Goal: Task Accomplishment & Management: Use online tool/utility

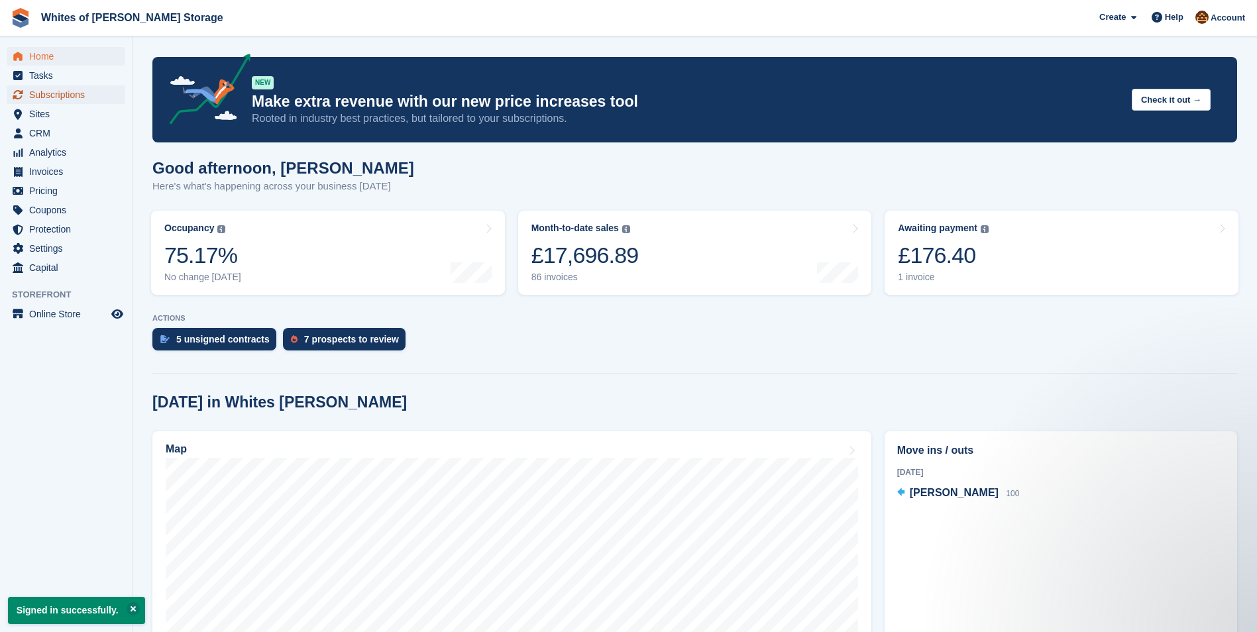
click at [54, 90] on span "Subscriptions" at bounding box center [68, 94] width 79 height 19
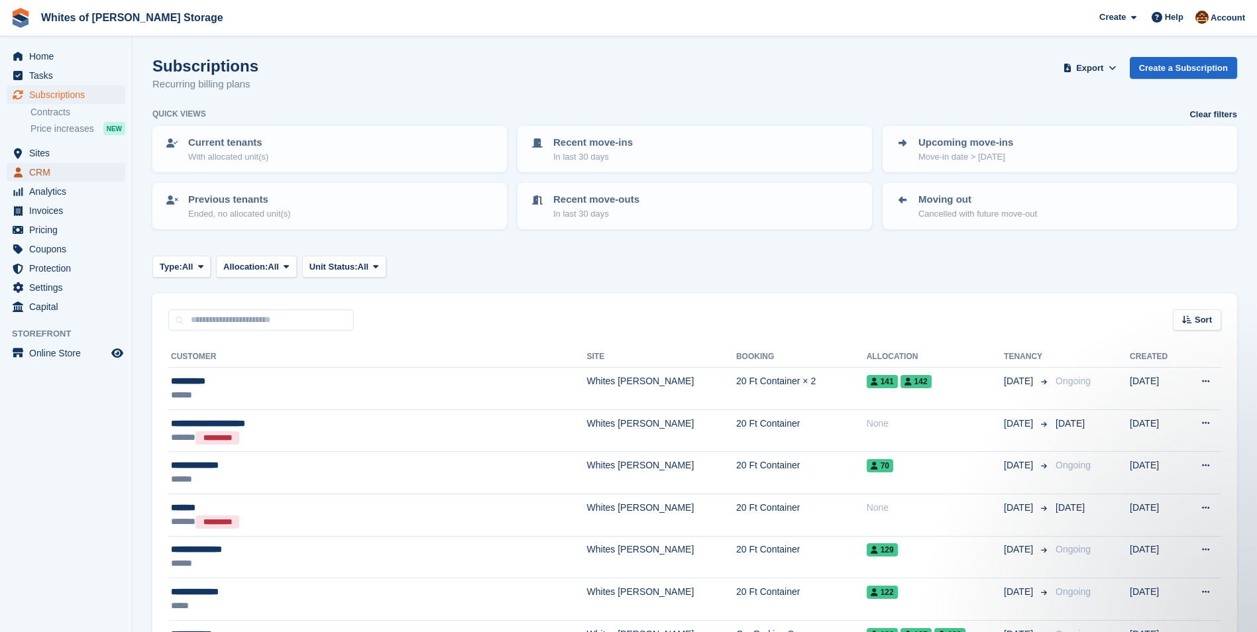
click at [39, 167] on span "CRM" at bounding box center [68, 172] width 79 height 19
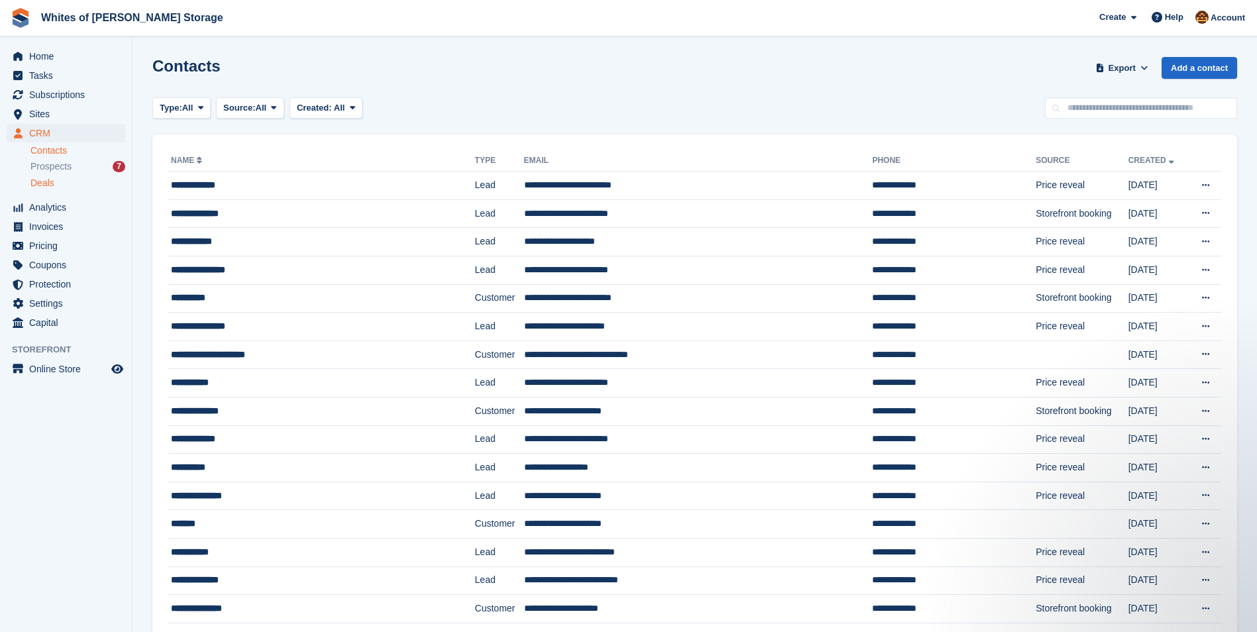
click at [42, 183] on span "Deals" at bounding box center [42, 183] width 24 height 13
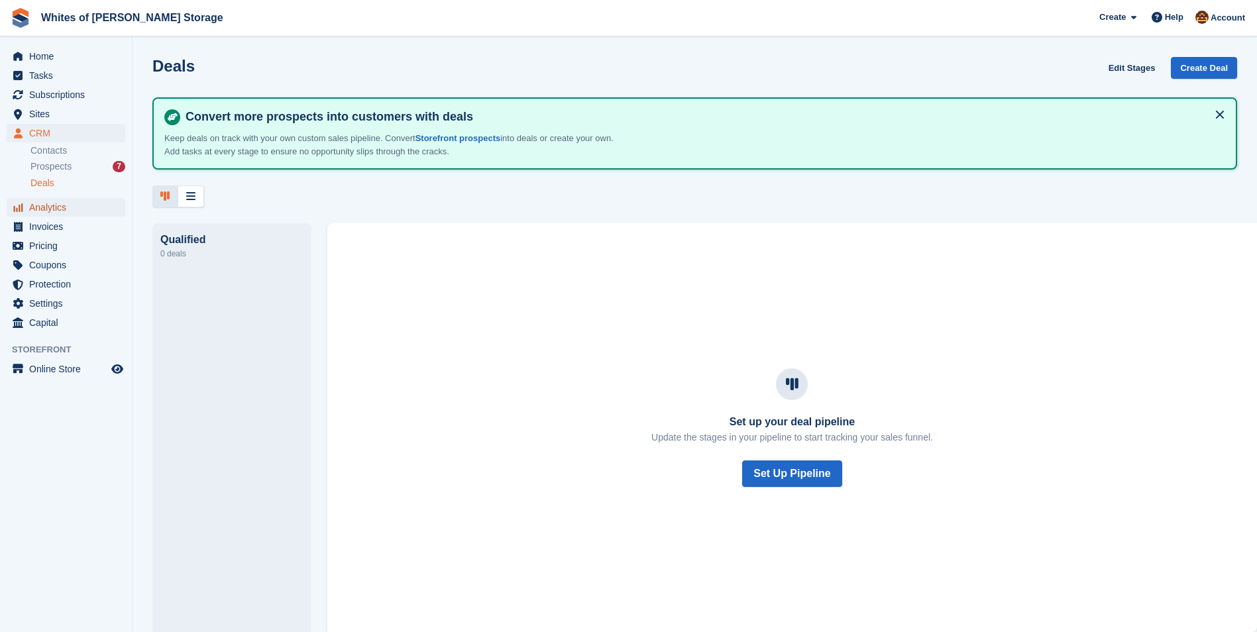
click at [50, 206] on span "Analytics" at bounding box center [68, 207] width 79 height 19
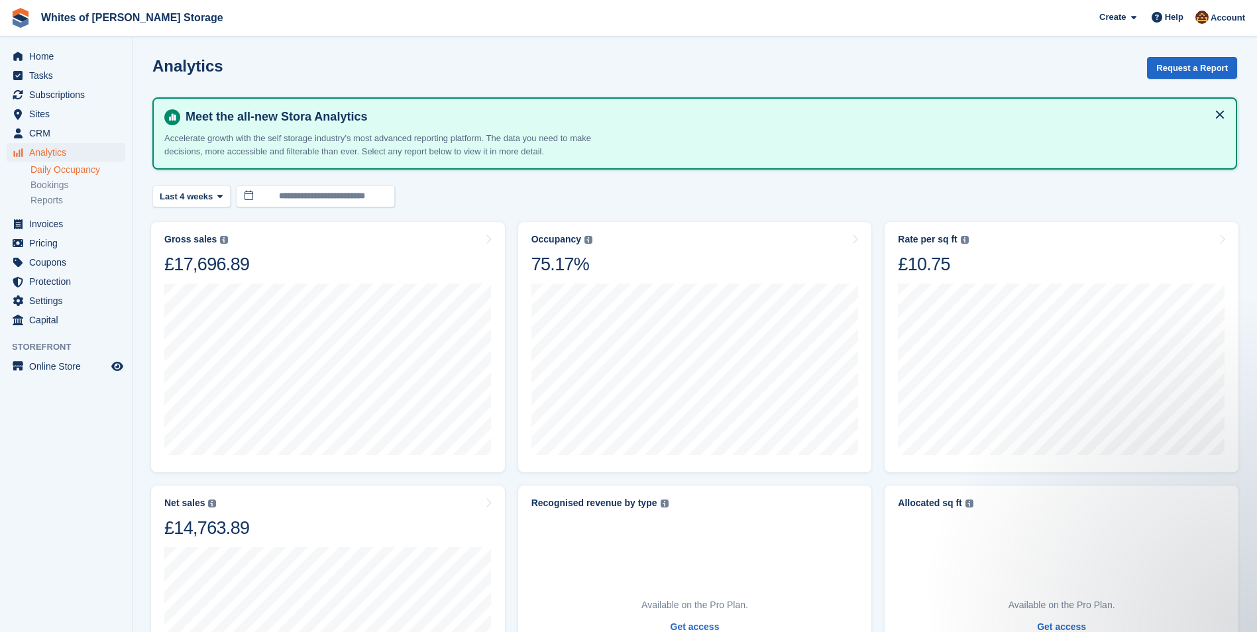
click at [66, 174] on link "Daily Occupancy" at bounding box center [77, 170] width 95 height 13
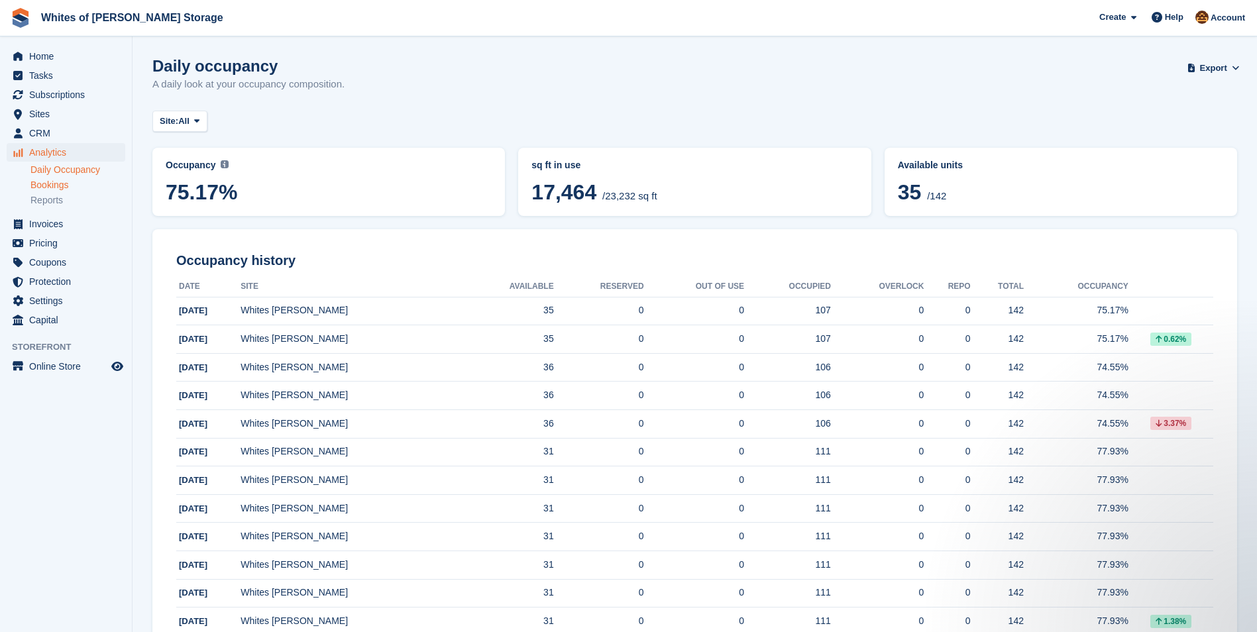
click at [60, 183] on link "Bookings" at bounding box center [77, 185] width 95 height 13
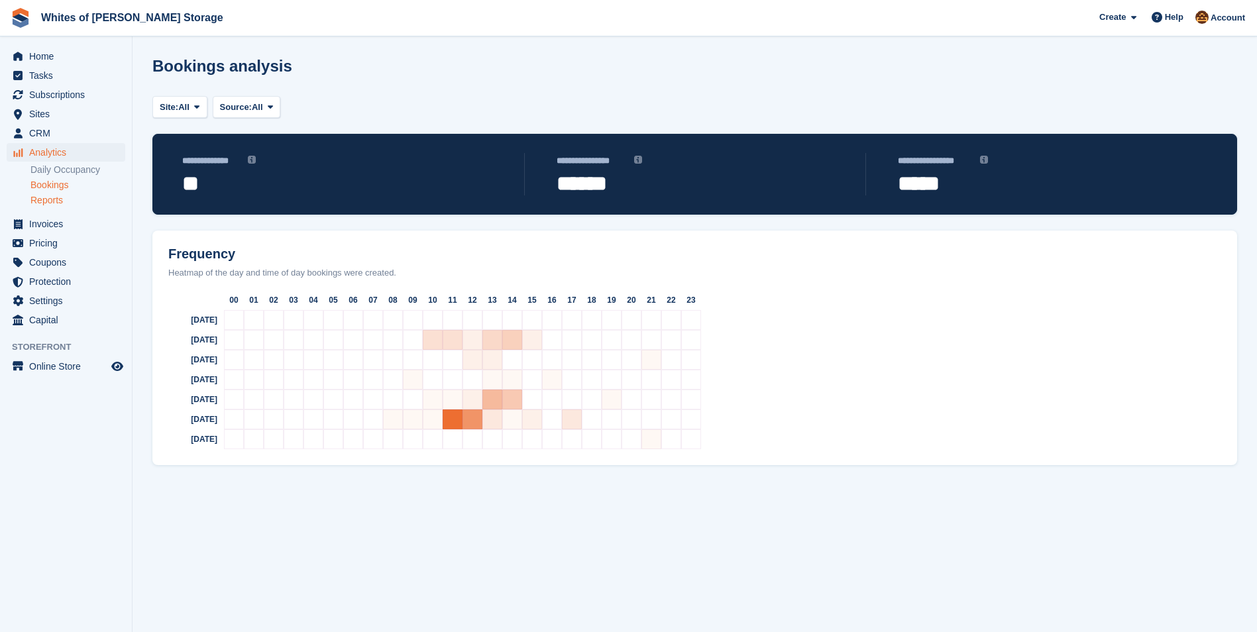
click at [62, 197] on link "Reports" at bounding box center [77, 200] width 95 height 13
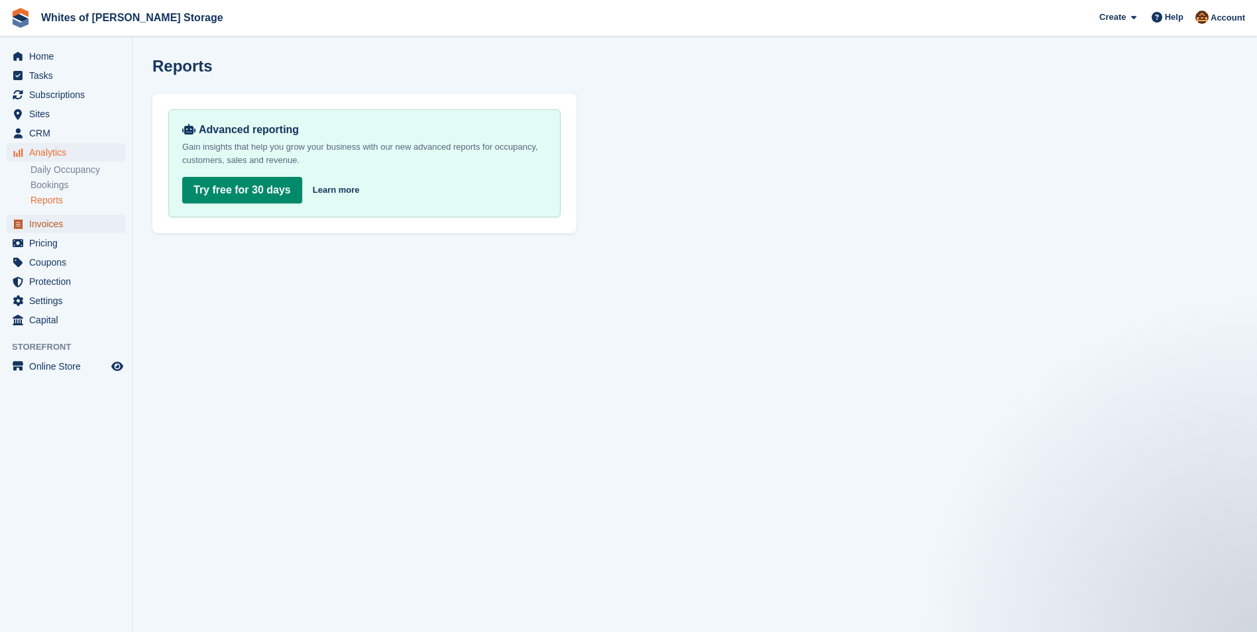
click at [50, 221] on span "Invoices" at bounding box center [68, 224] width 79 height 19
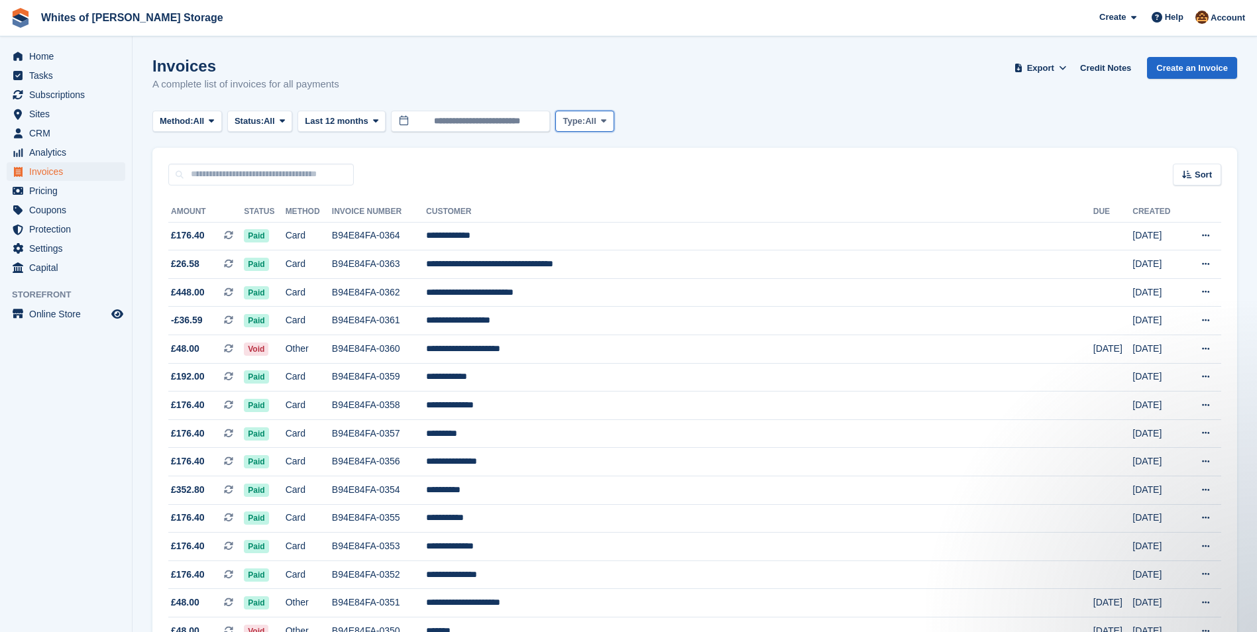
click at [592, 123] on span "All" at bounding box center [590, 121] width 11 height 13
click at [48, 189] on span "Pricing" at bounding box center [68, 190] width 79 height 19
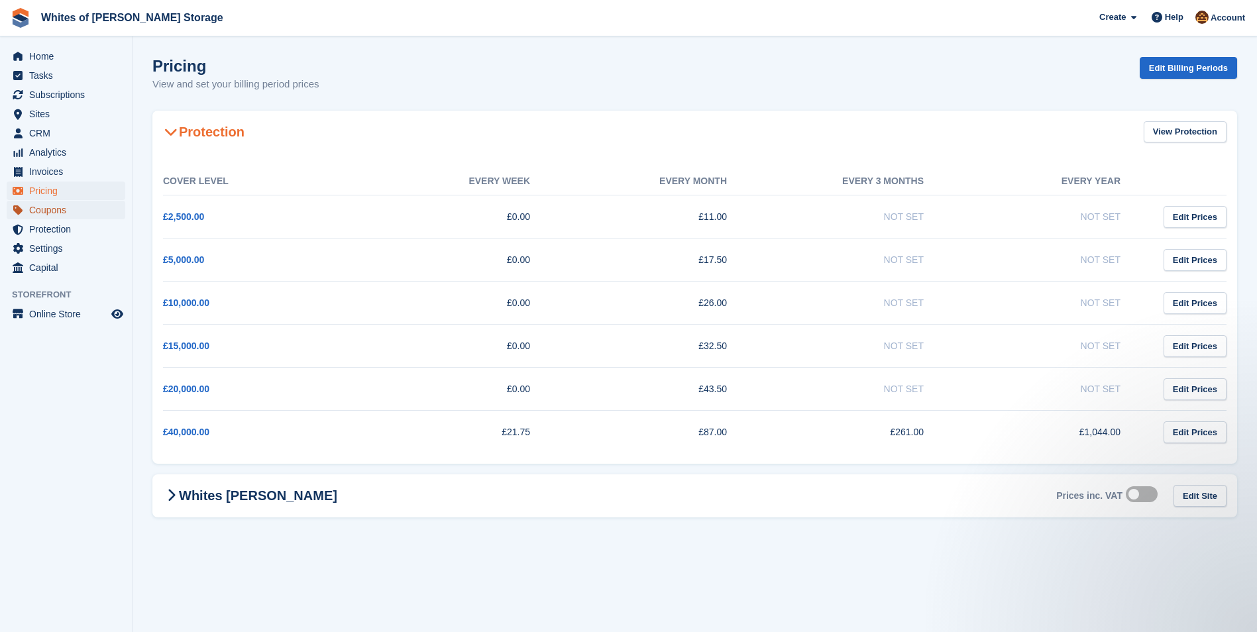
click at [55, 211] on span "Coupons" at bounding box center [68, 210] width 79 height 19
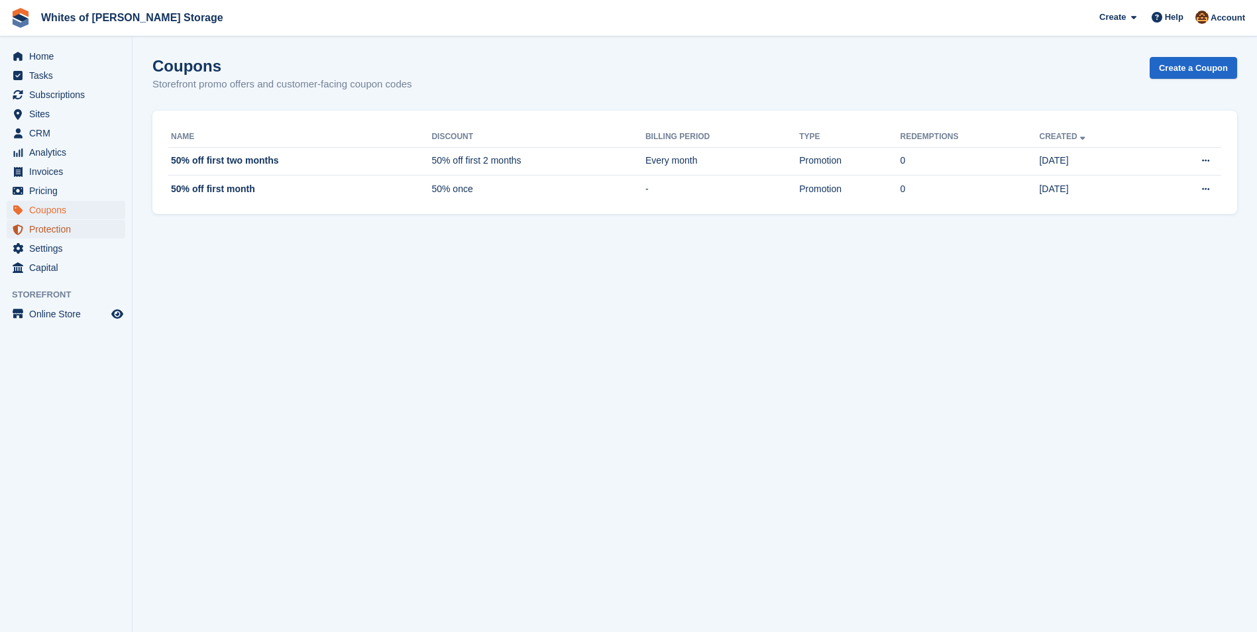
click at [47, 229] on span "Protection" at bounding box center [68, 229] width 79 height 19
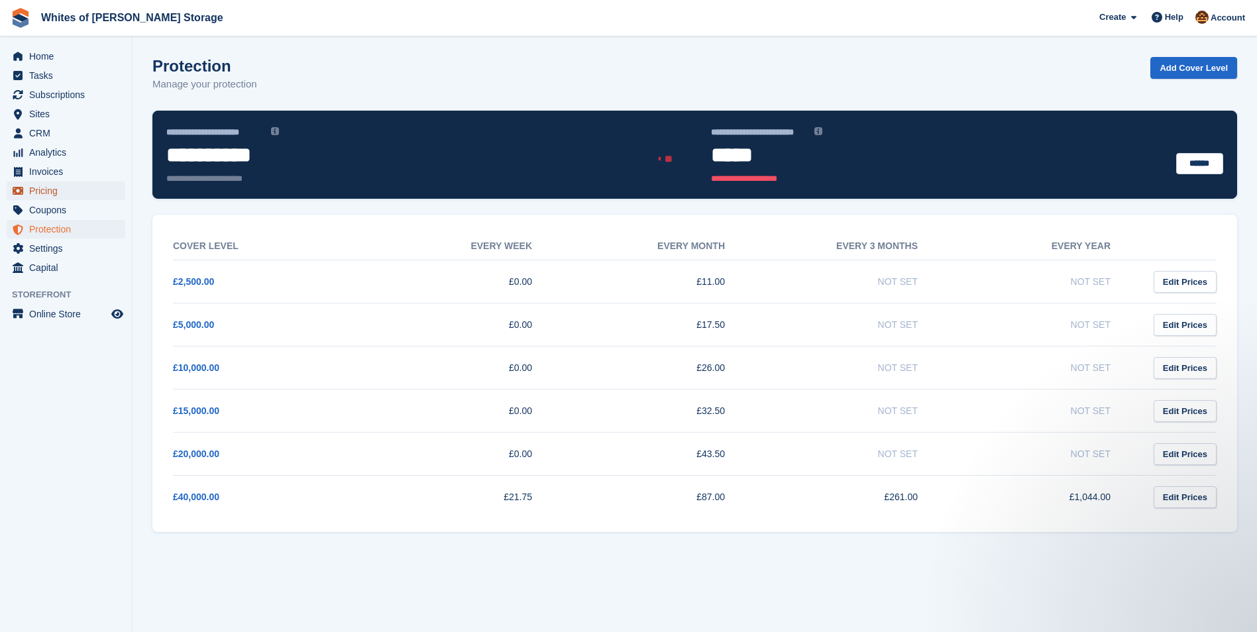
click at [49, 193] on span "Pricing" at bounding box center [68, 190] width 79 height 19
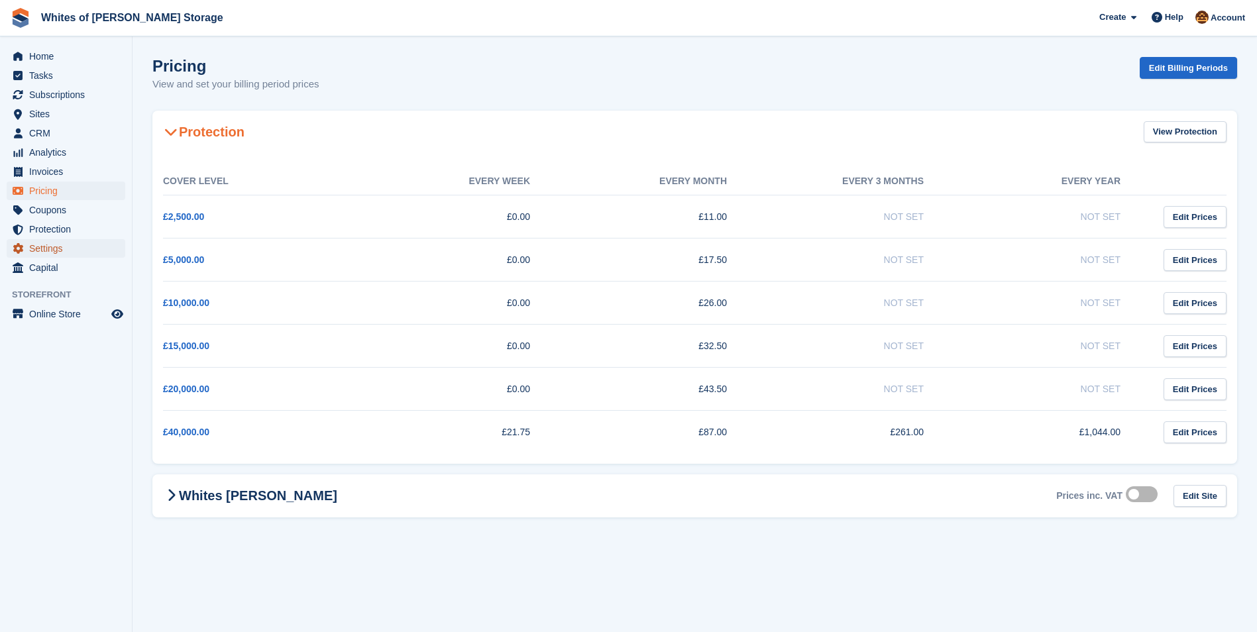
click at [49, 246] on span "Settings" at bounding box center [68, 248] width 79 height 19
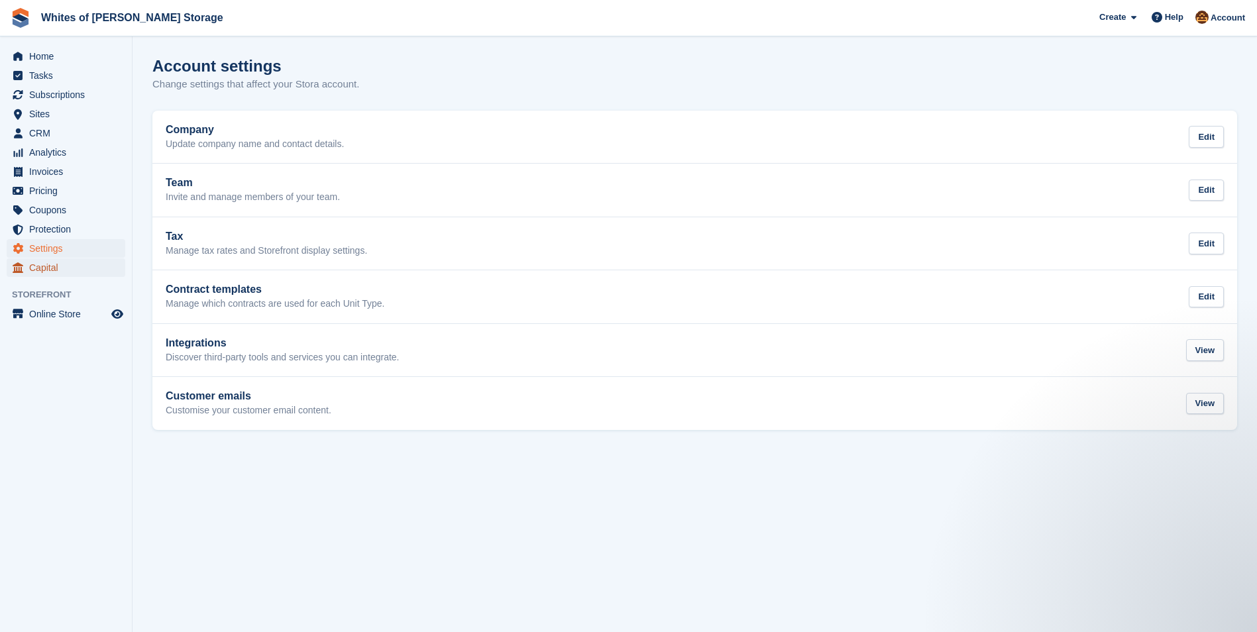
click at [51, 266] on span "Capital" at bounding box center [68, 267] width 79 height 19
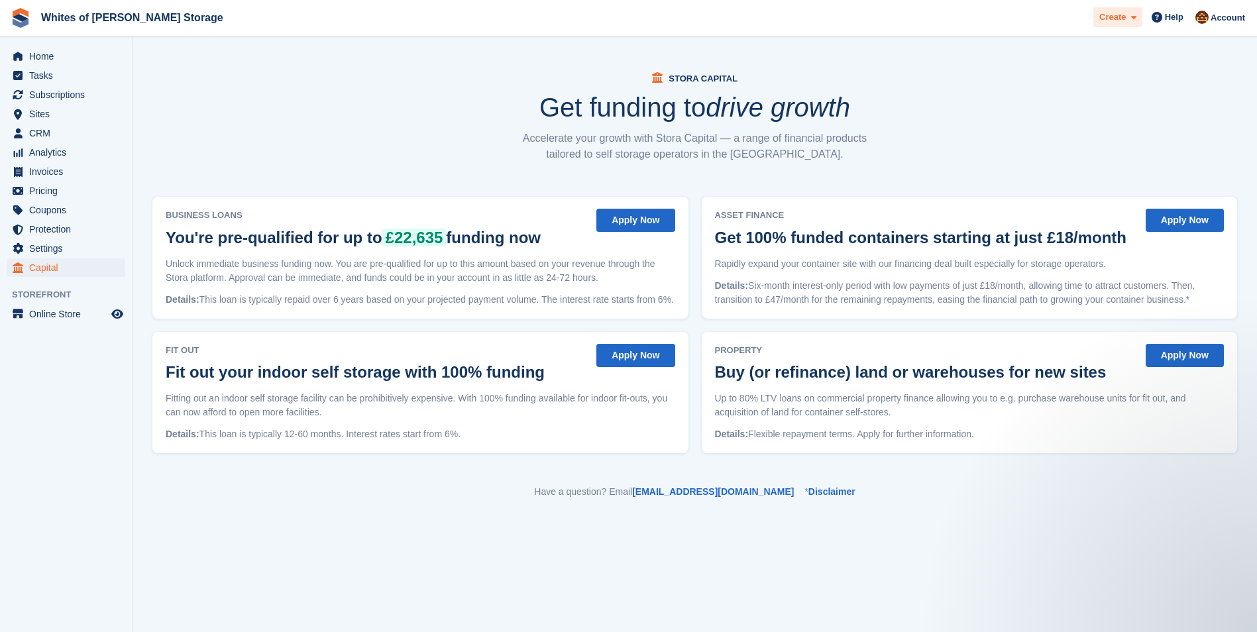
click at [1123, 21] on span "Create" at bounding box center [1112, 17] width 26 height 13
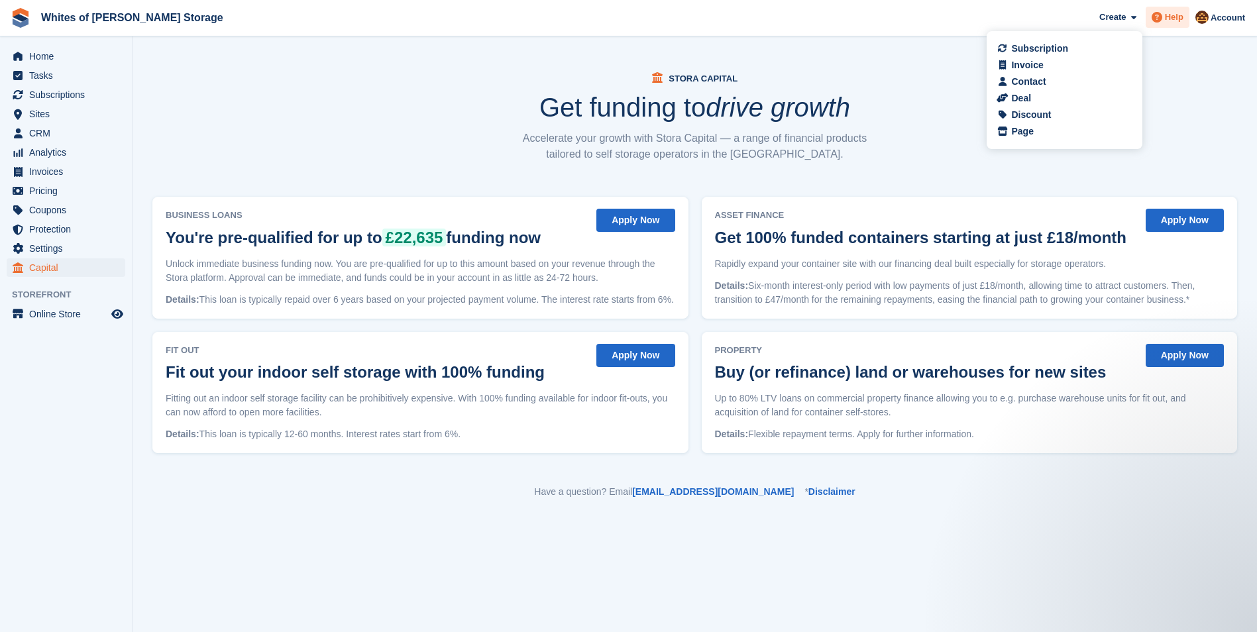
click at [1174, 15] on span "Help" at bounding box center [1173, 17] width 19 height 13
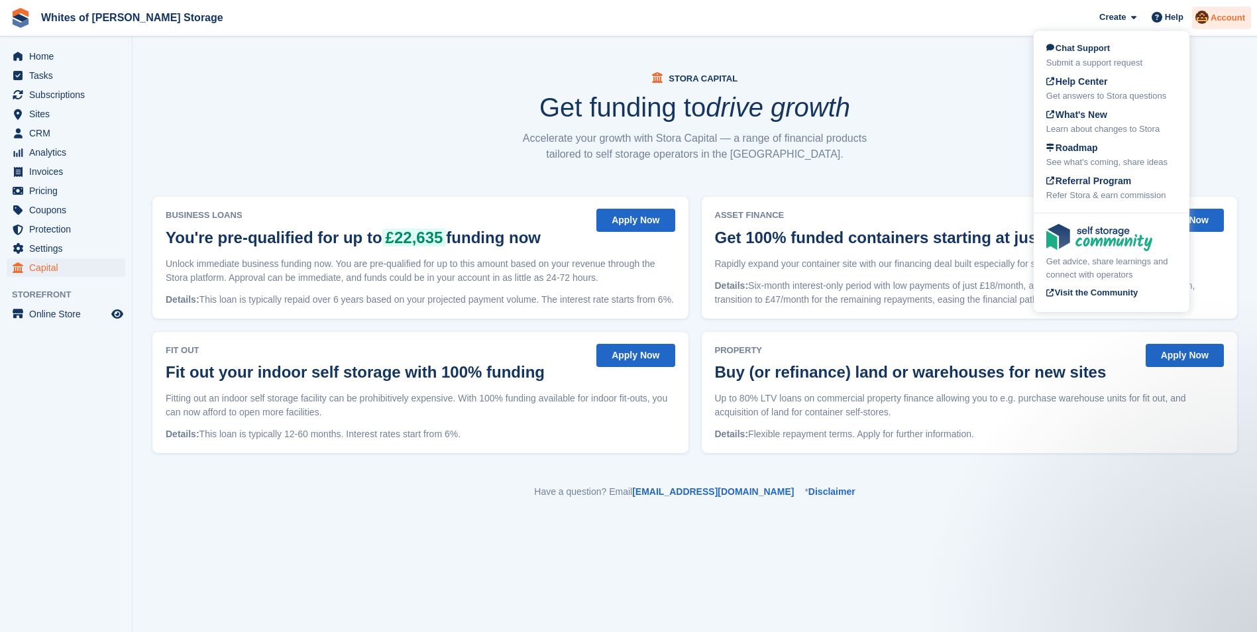
click at [1221, 18] on span "Account" at bounding box center [1227, 17] width 34 height 13
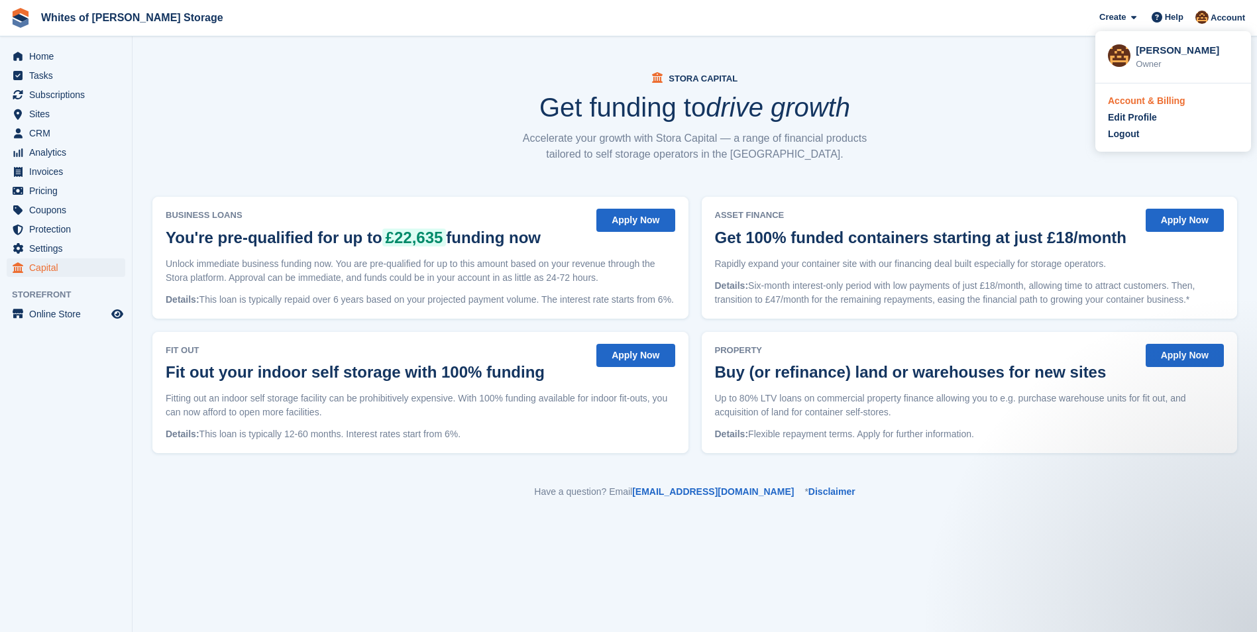
click at [1167, 102] on div "Account & Billing" at bounding box center [1145, 101] width 77 height 14
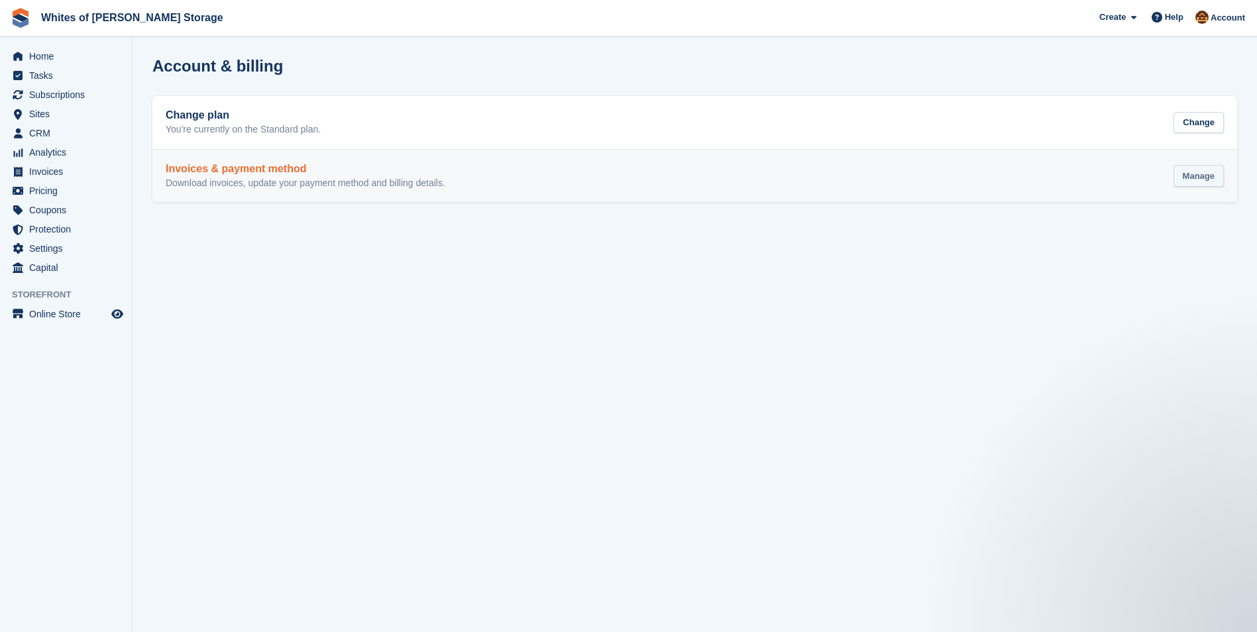
click at [1202, 175] on div "Manage" at bounding box center [1198, 176] width 50 height 22
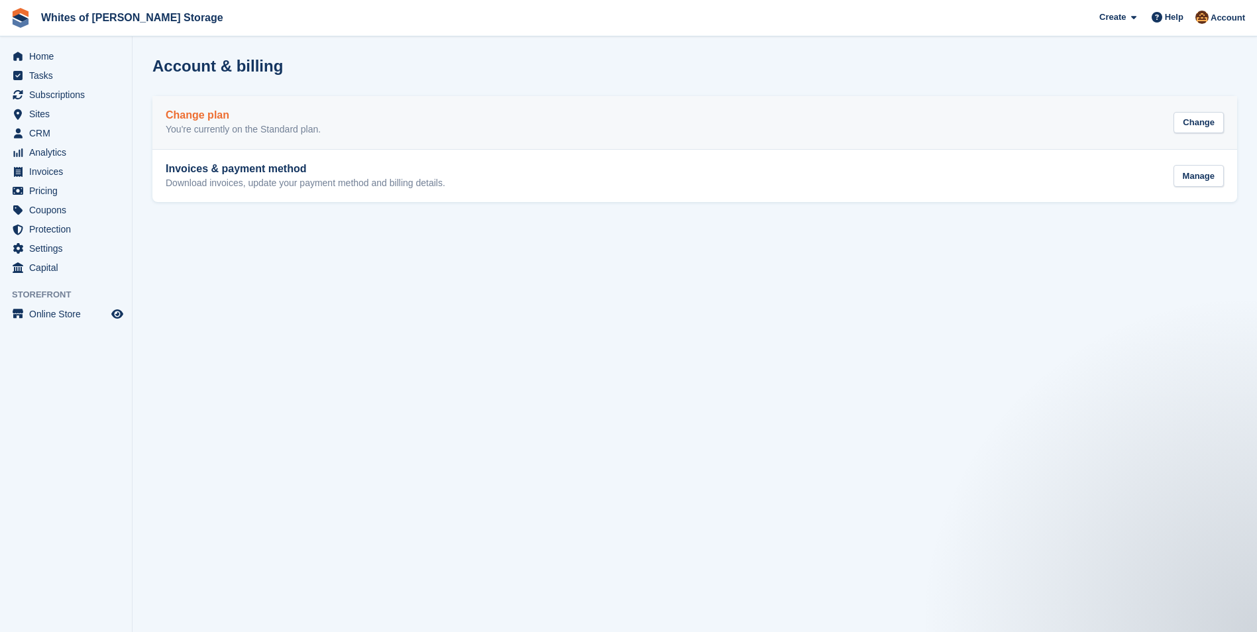
click at [218, 117] on h2 "Change plan" at bounding box center [243, 115] width 155 height 12
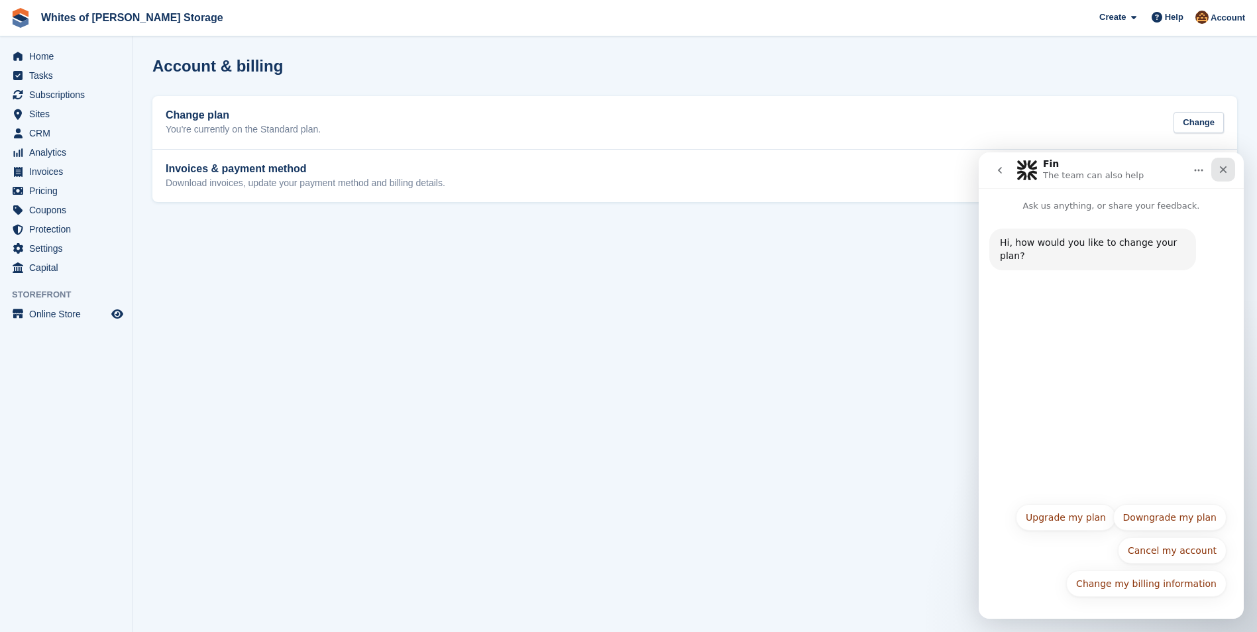
click at [1227, 168] on icon "Close" at bounding box center [1222, 169] width 11 height 11
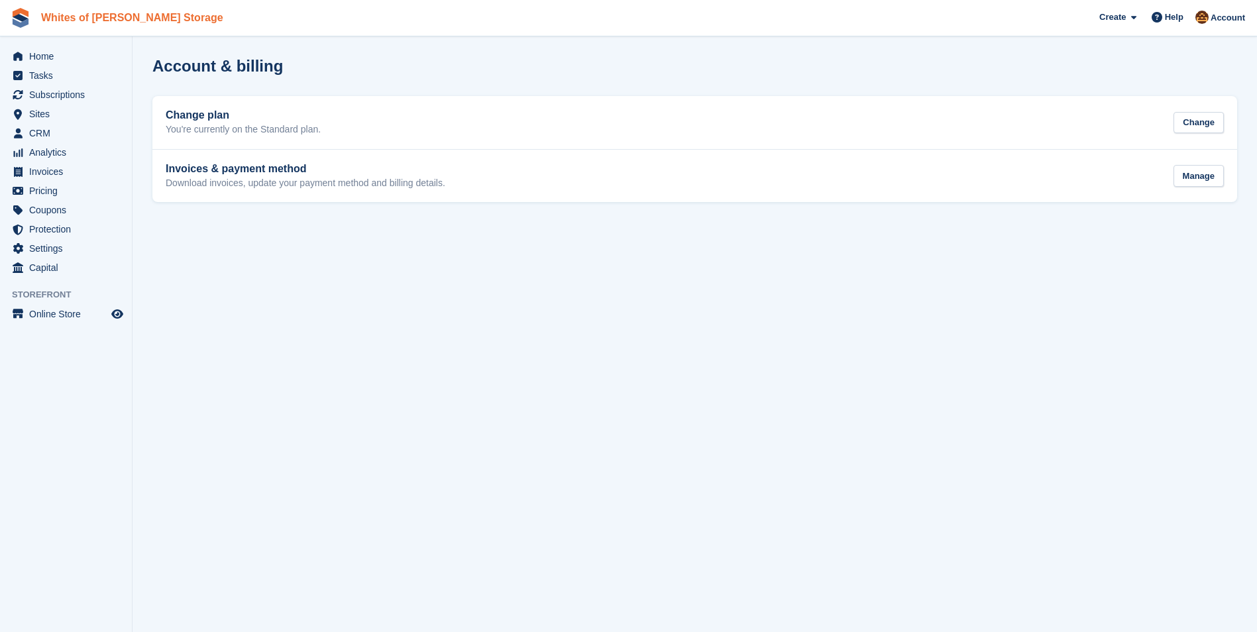
click at [133, 23] on link "Whites of [PERSON_NAME] Storage" at bounding box center [132, 18] width 193 height 22
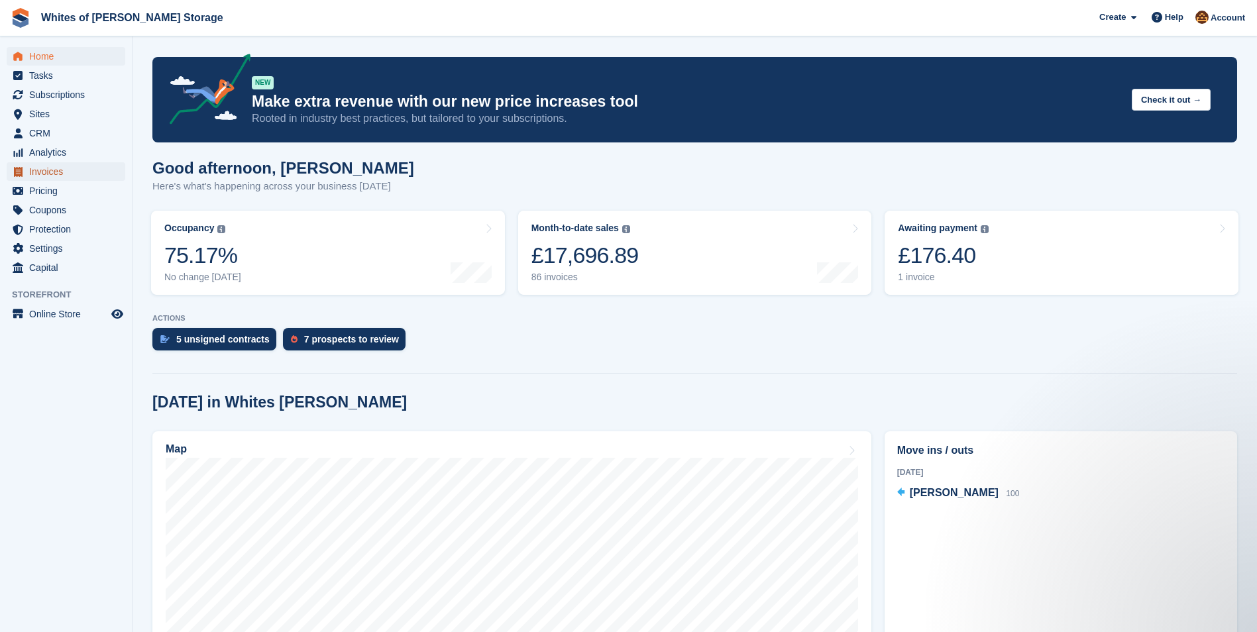
click at [50, 170] on span "Invoices" at bounding box center [68, 171] width 79 height 19
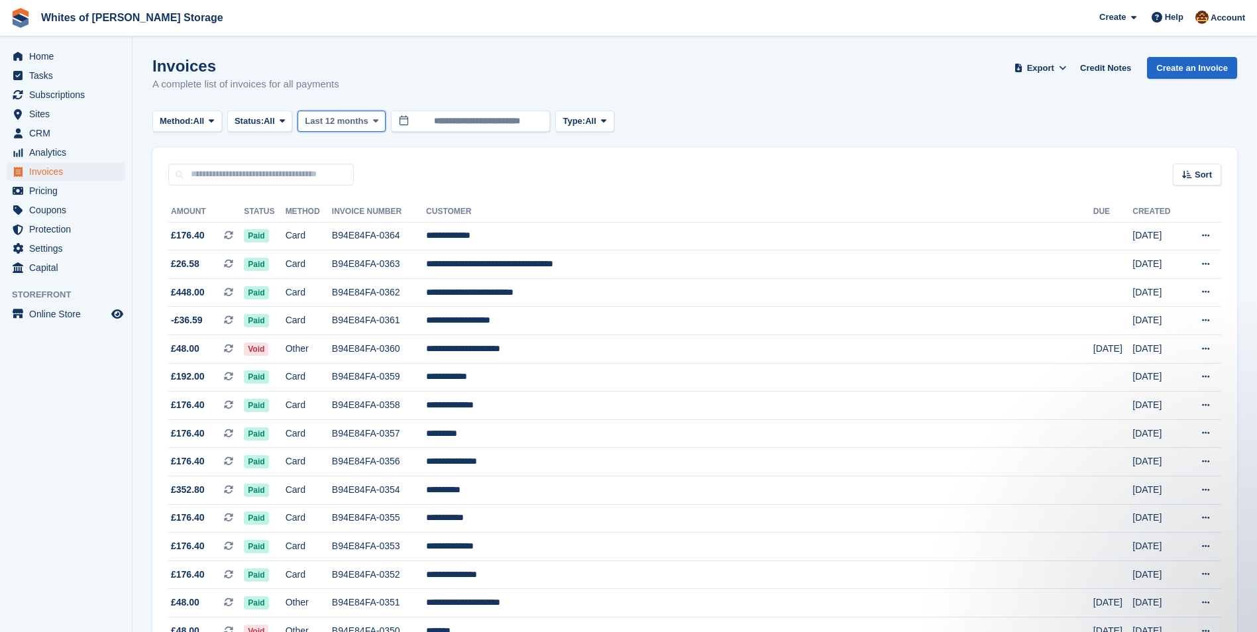
click at [344, 119] on span "Last 12 months" at bounding box center [336, 121] width 63 height 13
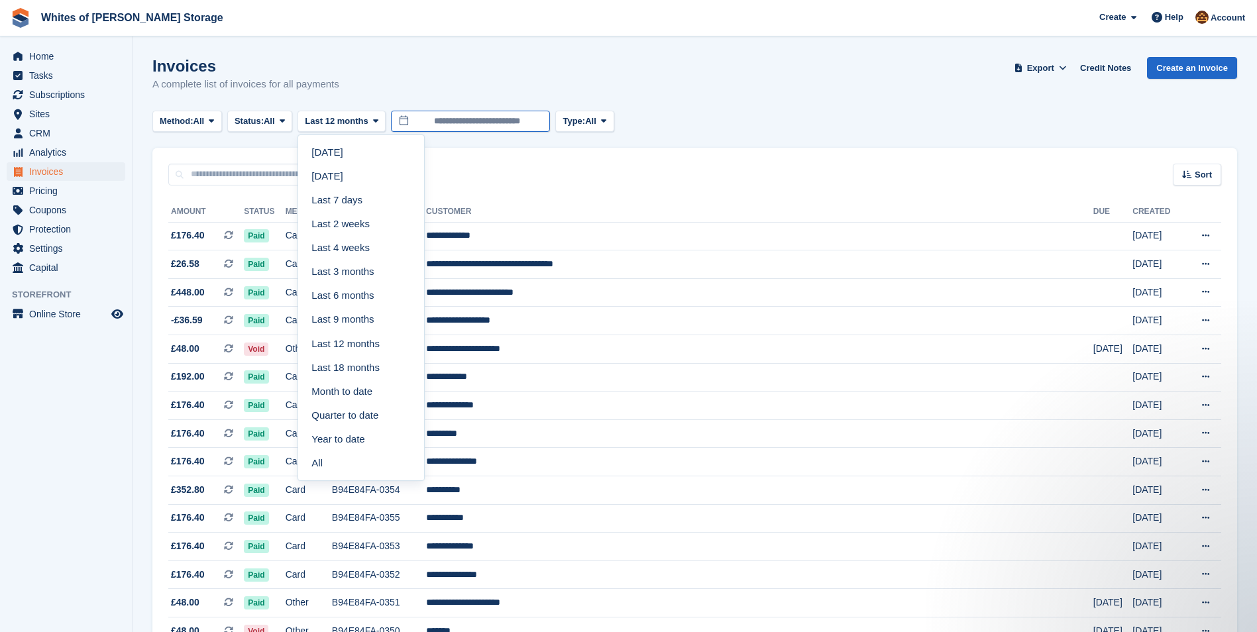
click at [453, 123] on input "**********" at bounding box center [470, 122] width 159 height 22
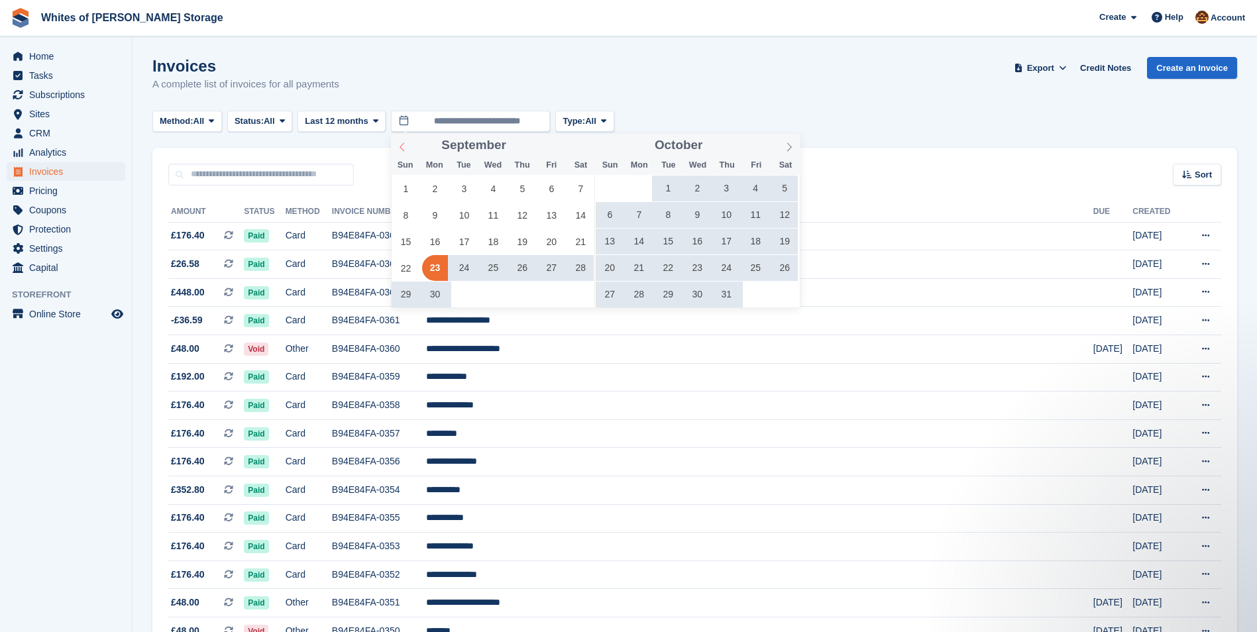
click at [403, 147] on icon at bounding box center [401, 146] width 9 height 9
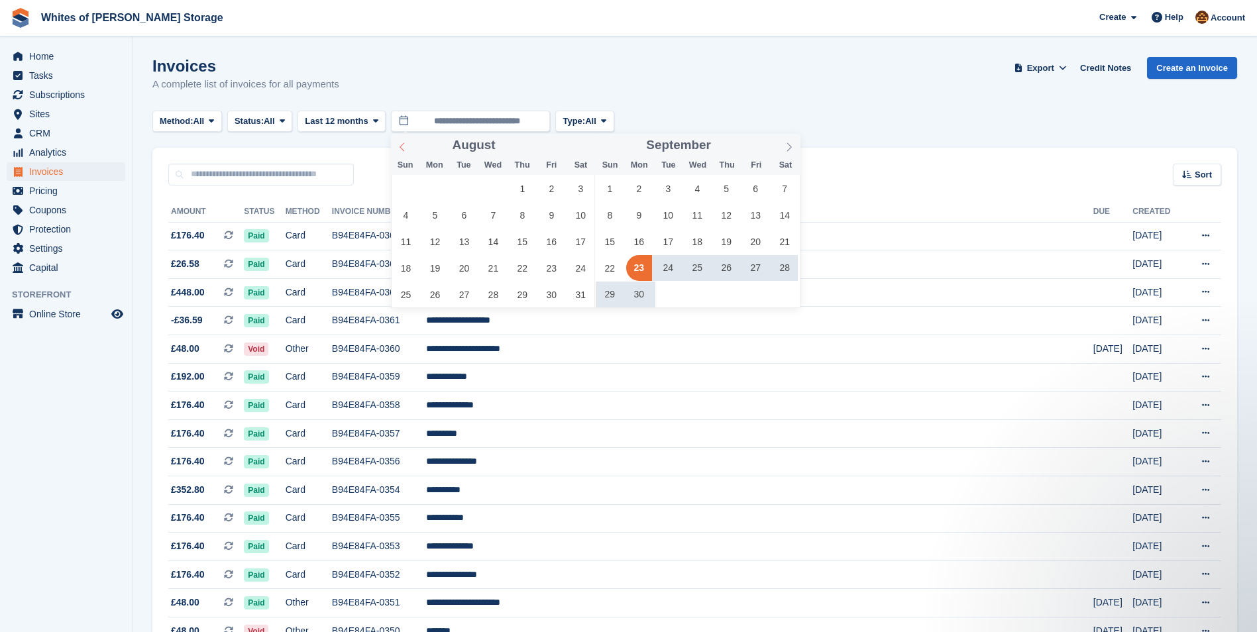
click at [403, 147] on icon at bounding box center [401, 146] width 9 height 9
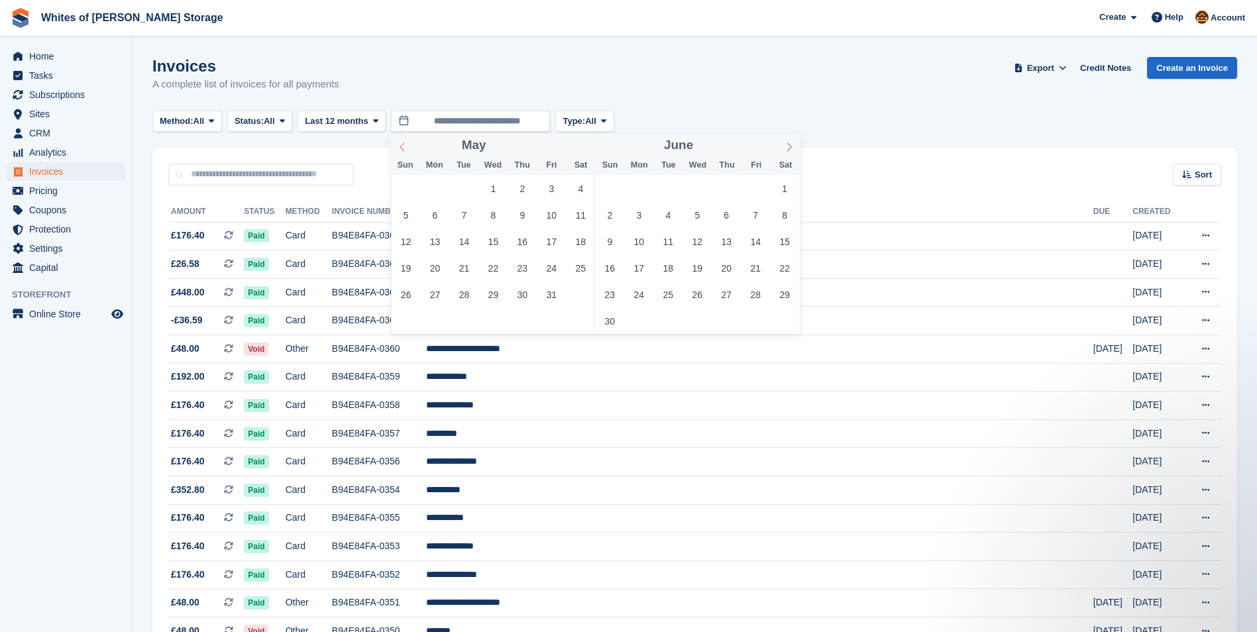
click at [403, 147] on icon at bounding box center [401, 146] width 9 height 9
click at [782, 144] on span at bounding box center [789, 145] width 23 height 23
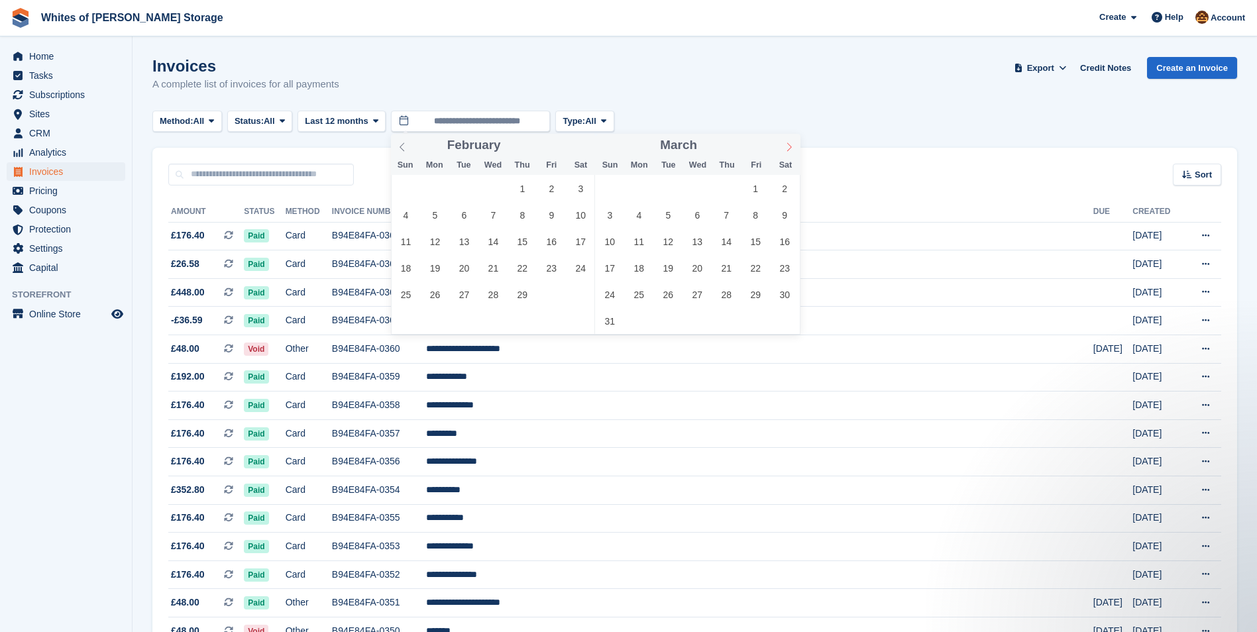
click at [782, 144] on span at bounding box center [789, 145] width 23 height 23
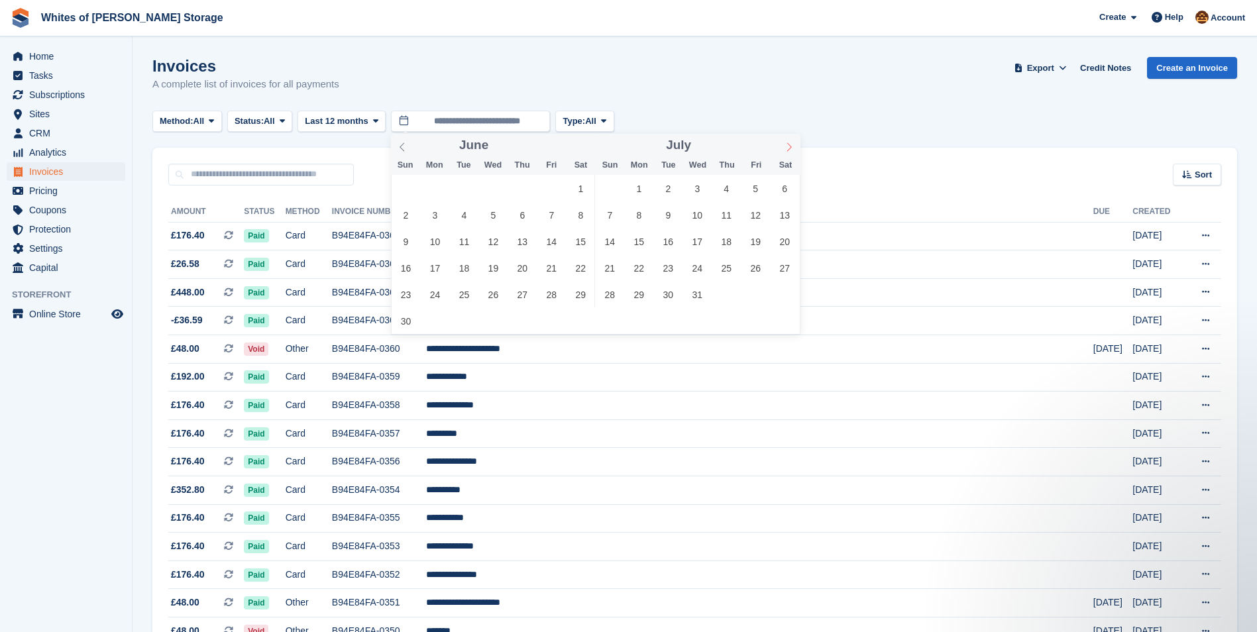
click at [782, 144] on span at bounding box center [789, 145] width 23 height 23
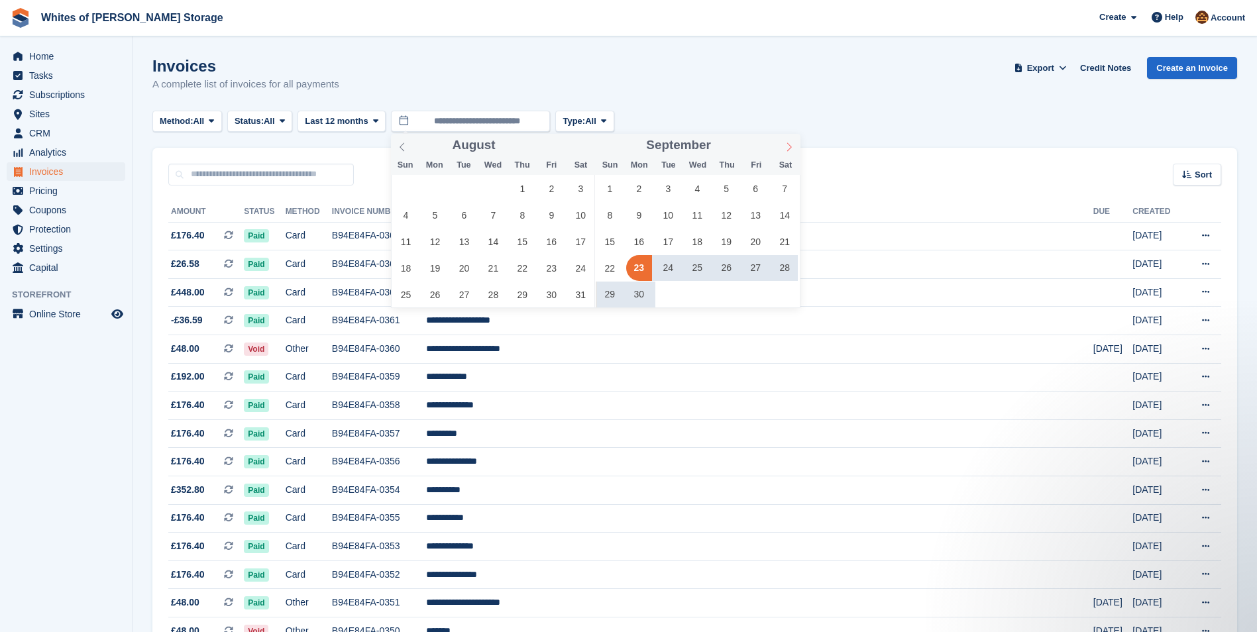
click at [782, 144] on span at bounding box center [789, 145] width 23 height 23
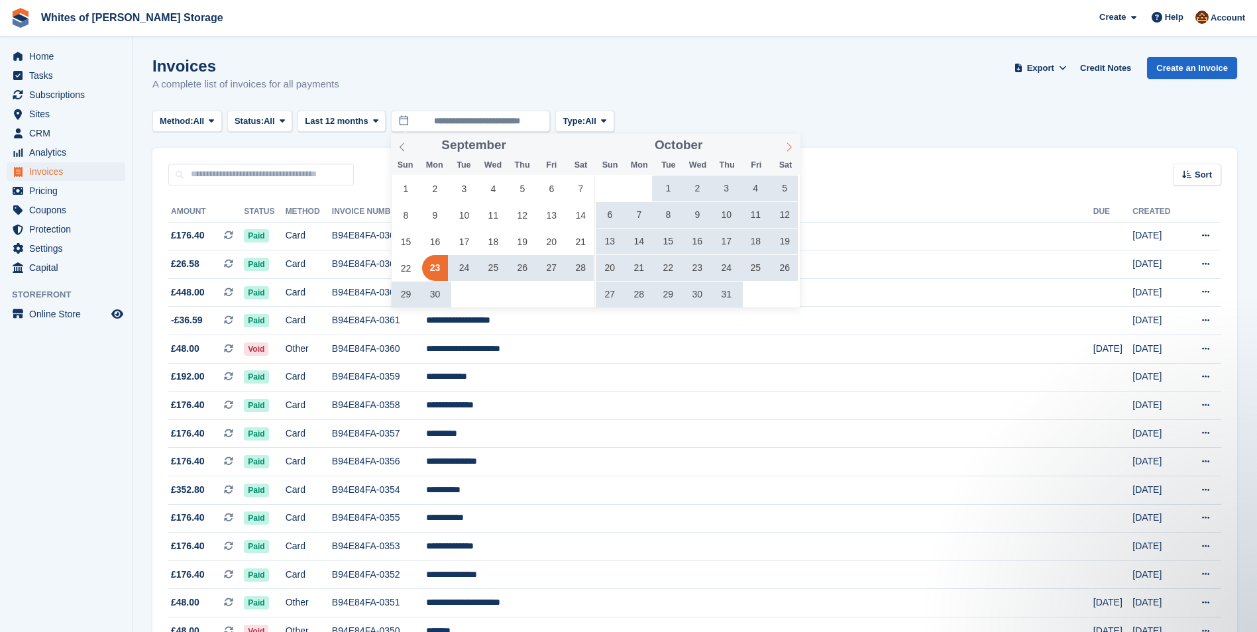
click at [782, 144] on span at bounding box center [789, 145] width 23 height 23
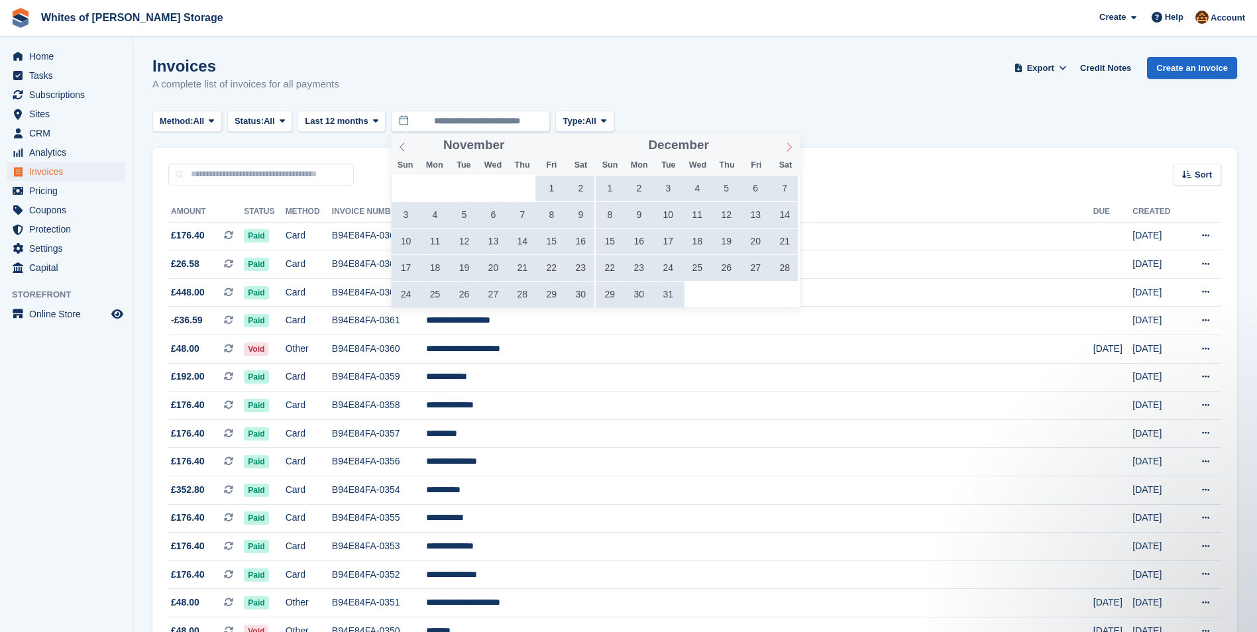
click at [782, 144] on span at bounding box center [789, 145] width 23 height 23
type input "****"
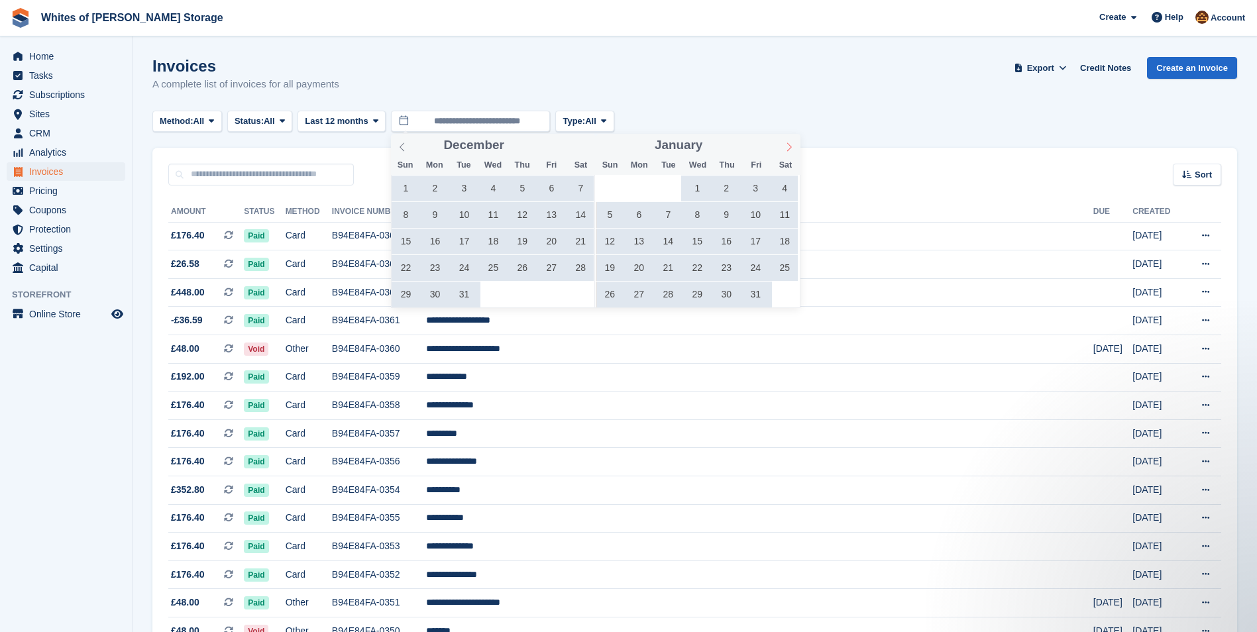
click at [782, 144] on span at bounding box center [789, 145] width 23 height 23
type input "****"
click at [782, 144] on span at bounding box center [789, 145] width 23 height 23
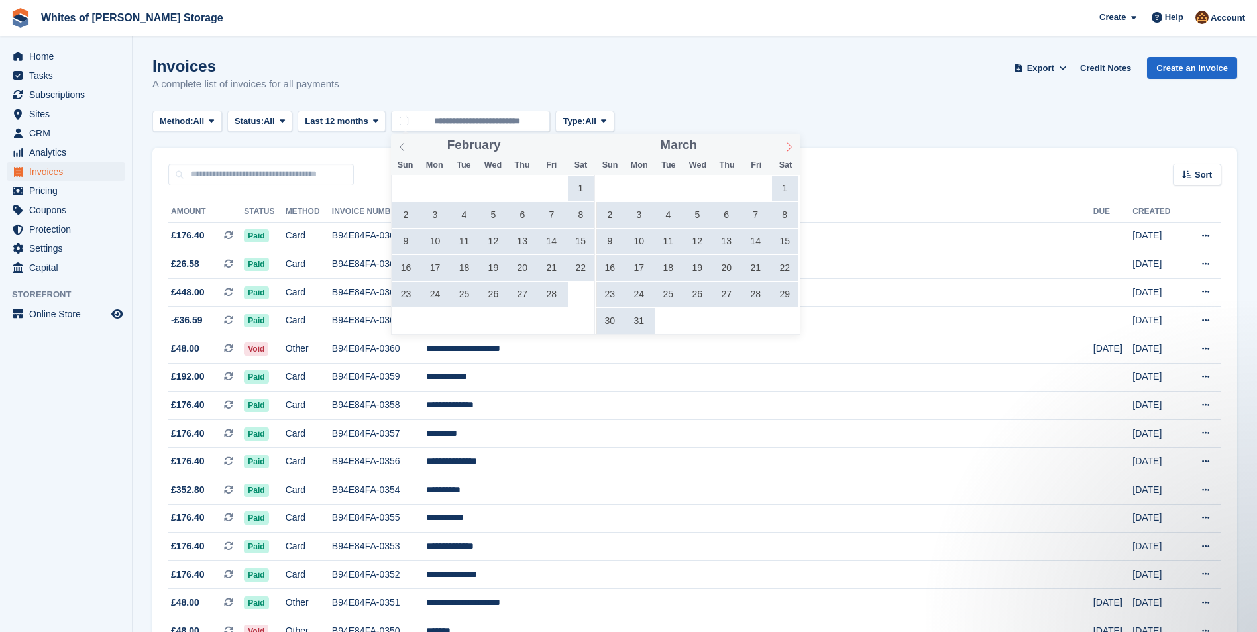
click at [782, 144] on span at bounding box center [789, 145] width 23 height 23
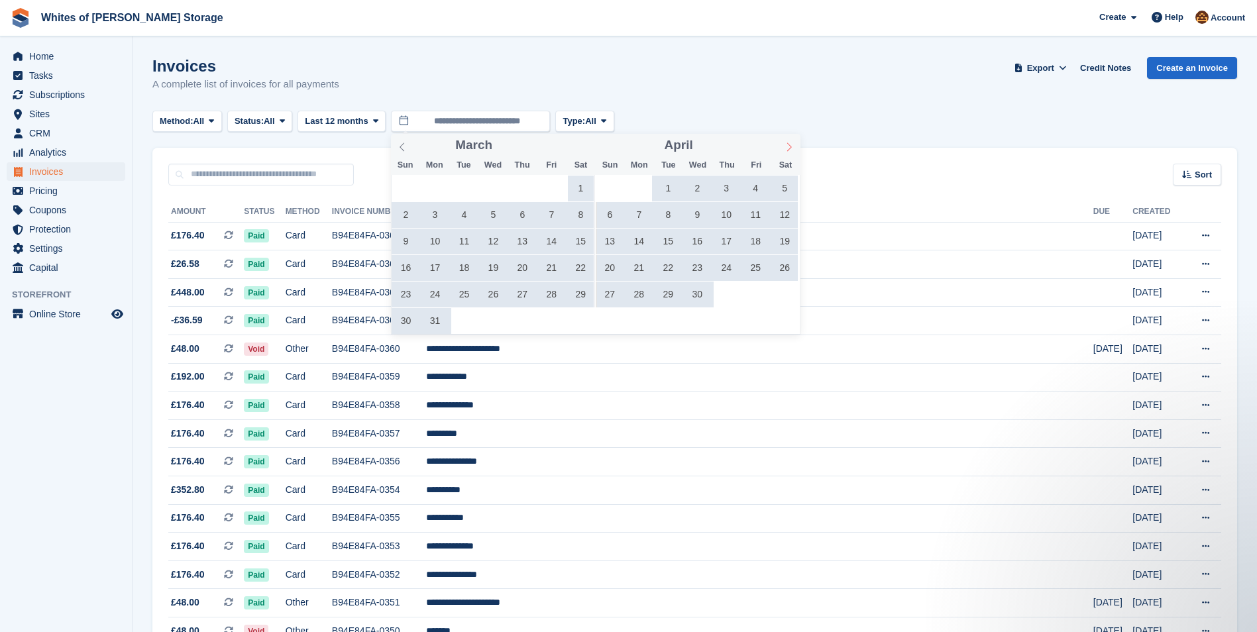
click at [782, 144] on span at bounding box center [789, 145] width 23 height 23
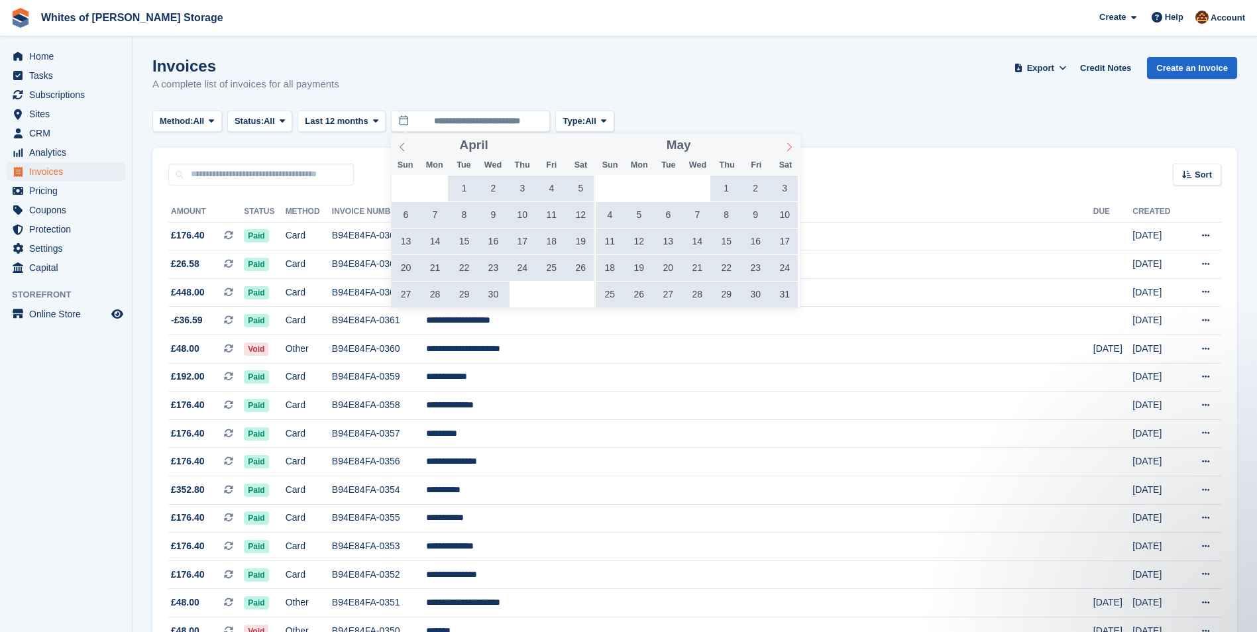
click at [782, 144] on span at bounding box center [789, 145] width 23 height 23
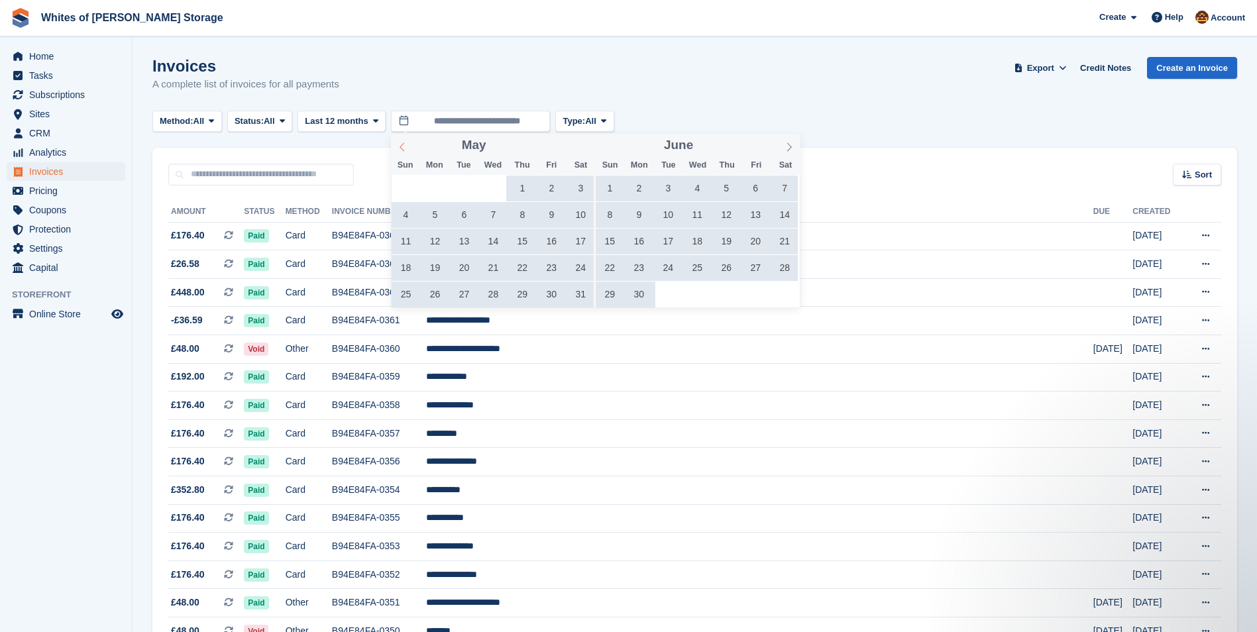
click at [398, 148] on icon at bounding box center [401, 146] width 9 height 9
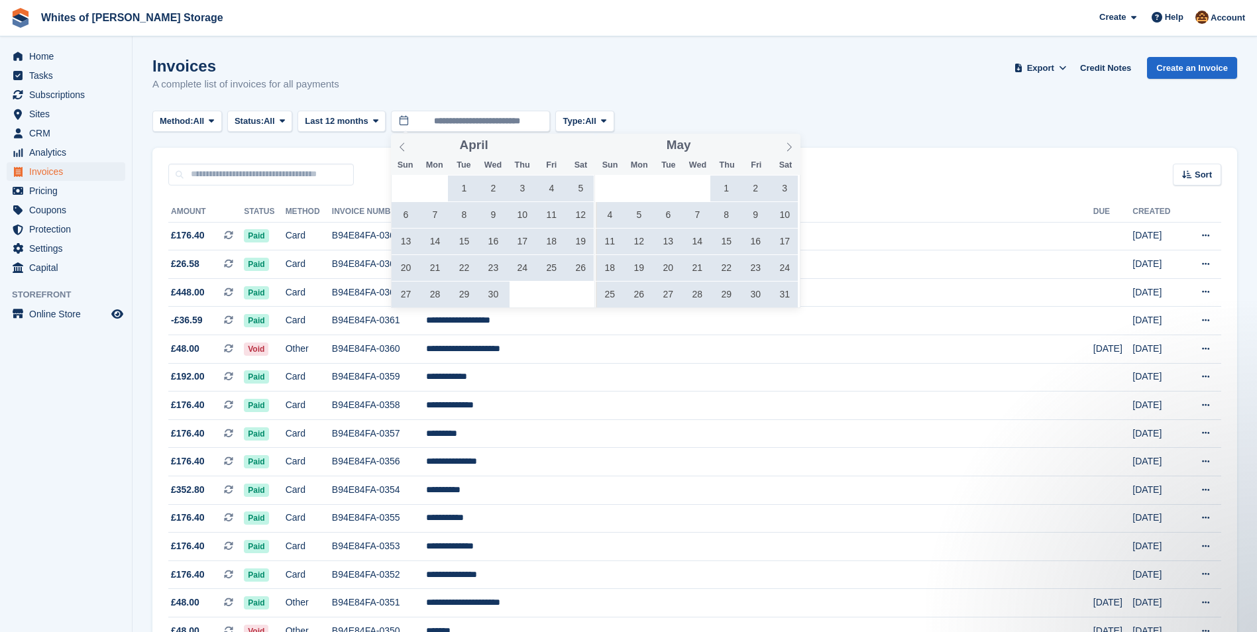
click at [456, 189] on span "1" at bounding box center [464, 189] width 26 height 26
type input "**********"
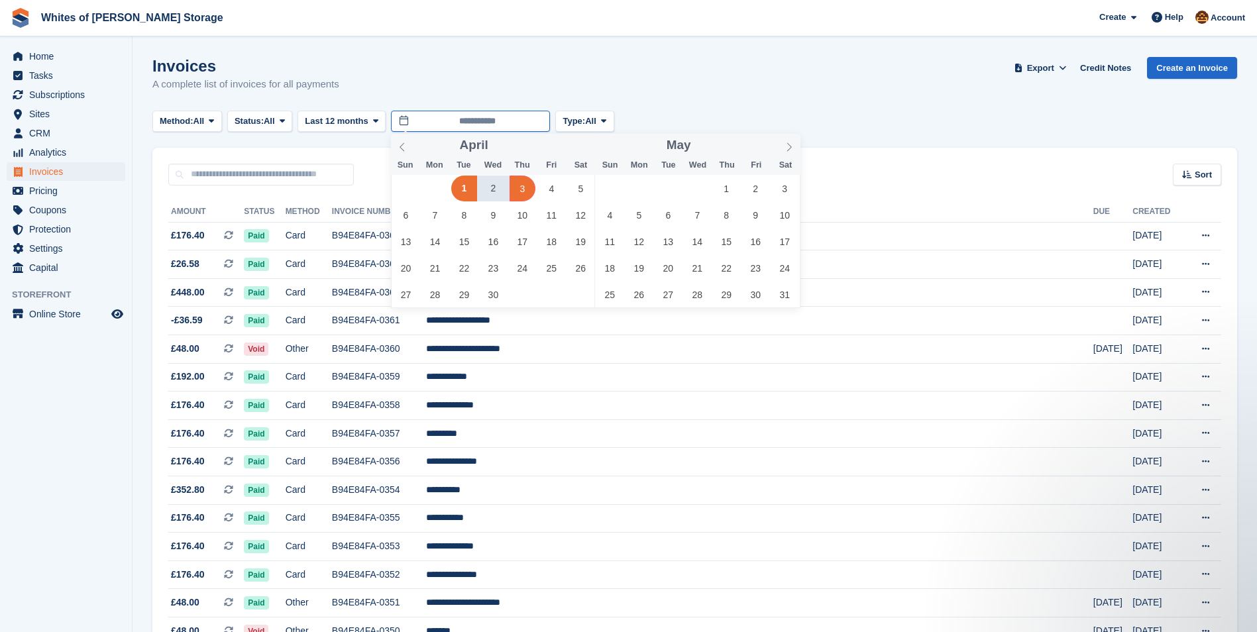
click at [512, 121] on input "**********" at bounding box center [470, 122] width 159 height 22
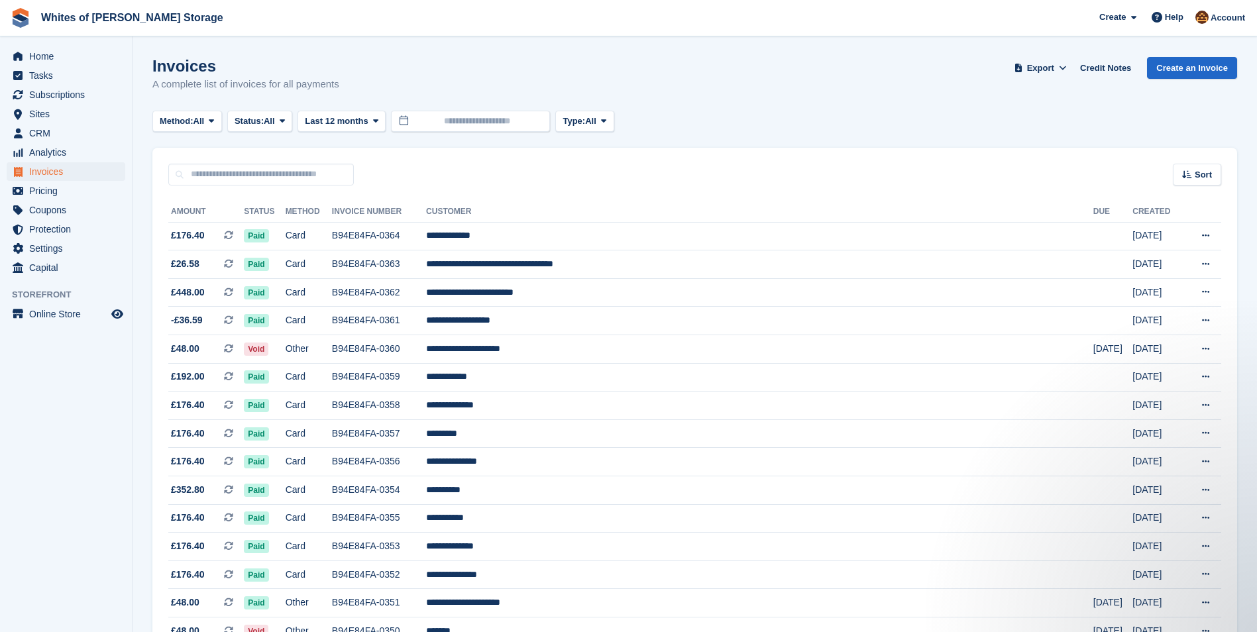
click at [640, 95] on div "Invoices A complete list of invoices for all payments Export Export Invoices Ex…" at bounding box center [694, 82] width 1084 height 51
click at [505, 123] on input "text" at bounding box center [470, 122] width 159 height 22
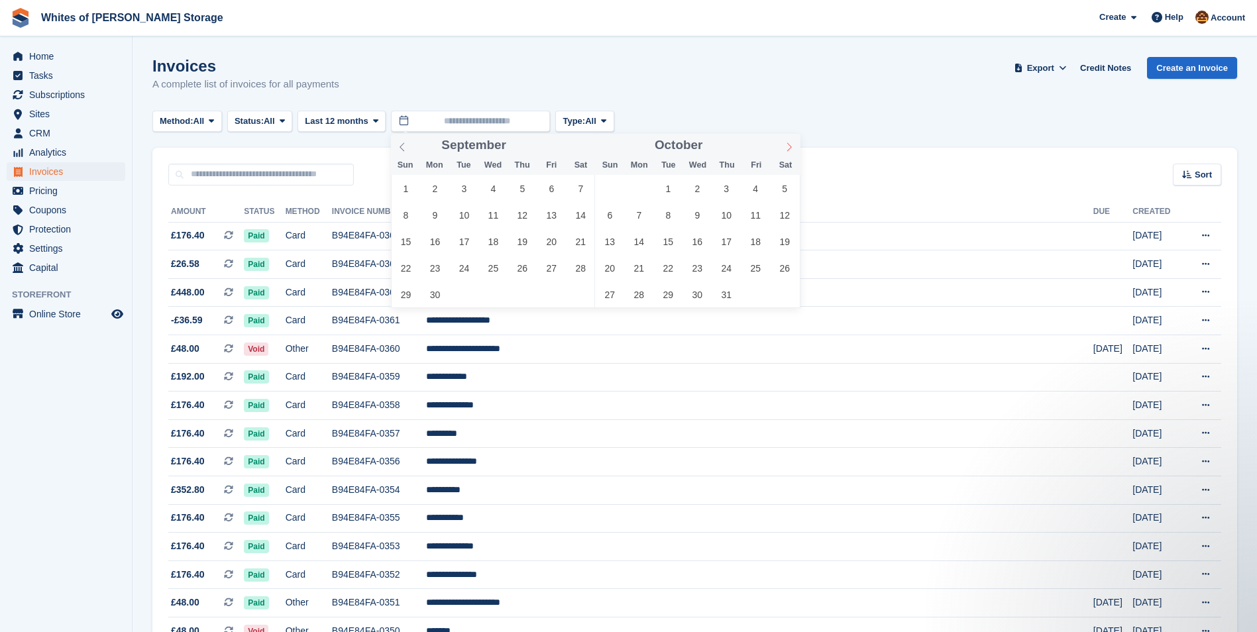
click at [793, 148] on icon at bounding box center [788, 146] width 9 height 9
click at [787, 149] on icon at bounding box center [788, 146] width 9 height 9
type input "****"
click at [787, 149] on icon at bounding box center [788, 146] width 9 height 9
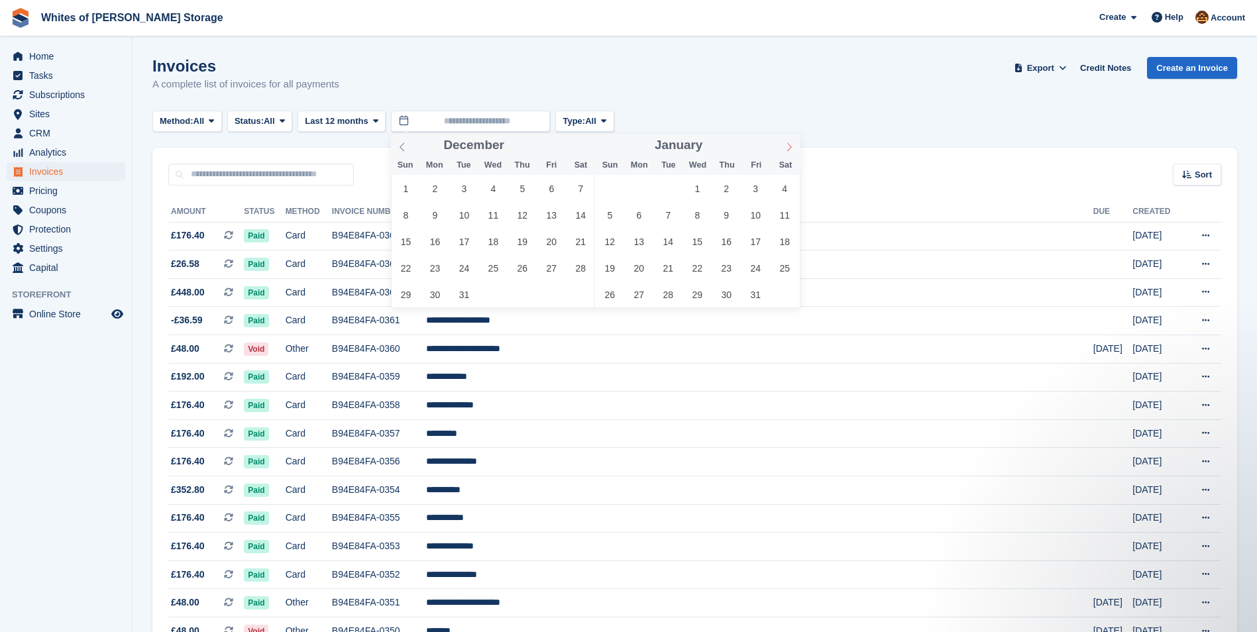
type input "****"
click at [787, 149] on icon at bounding box center [788, 146] width 9 height 9
click at [664, 188] on span "1" at bounding box center [668, 189] width 26 height 26
click at [788, 149] on icon at bounding box center [788, 146] width 5 height 9
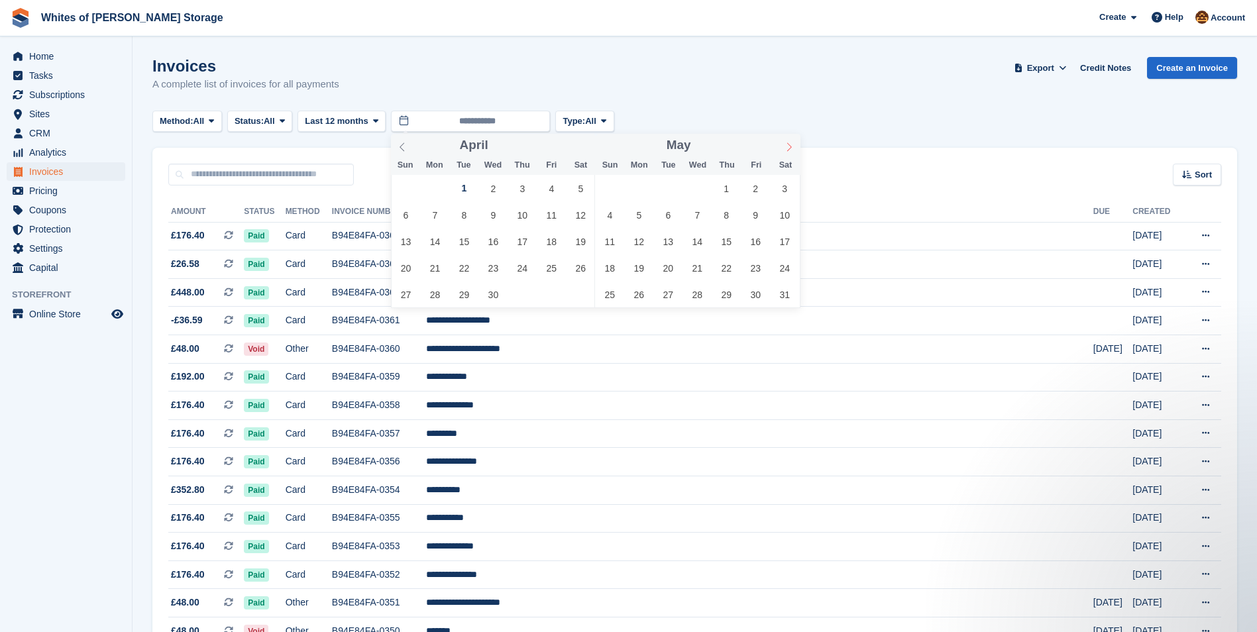
click at [788, 149] on icon at bounding box center [788, 146] width 5 height 9
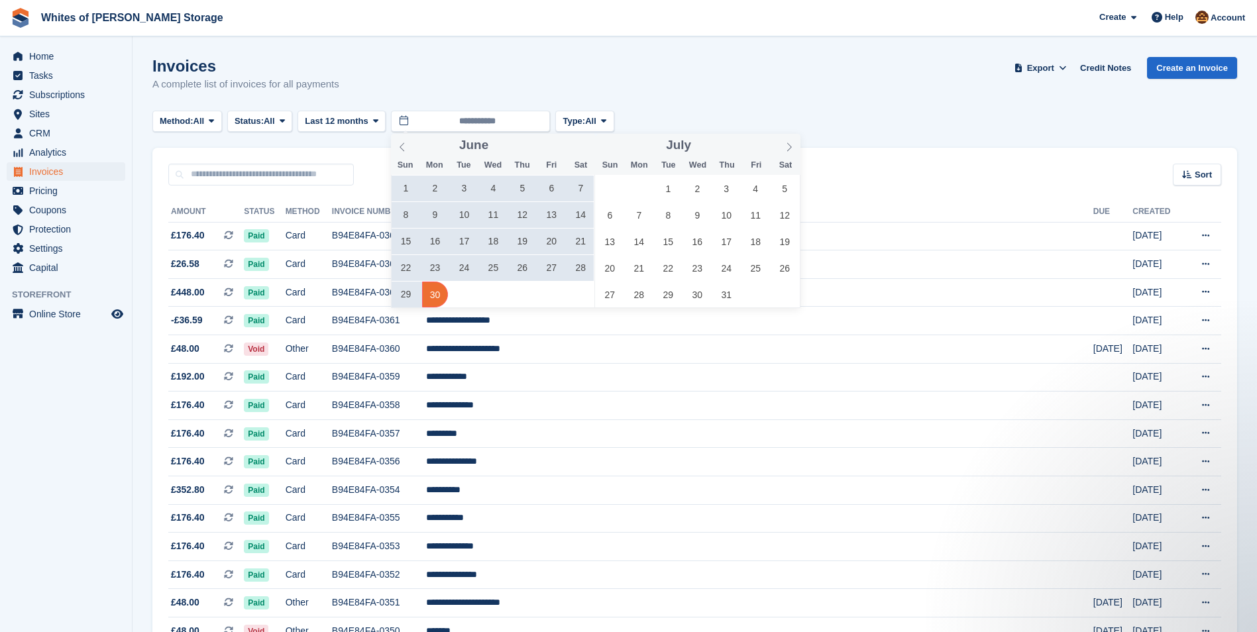
click at [431, 292] on span "30" at bounding box center [435, 295] width 26 height 26
type input "**********"
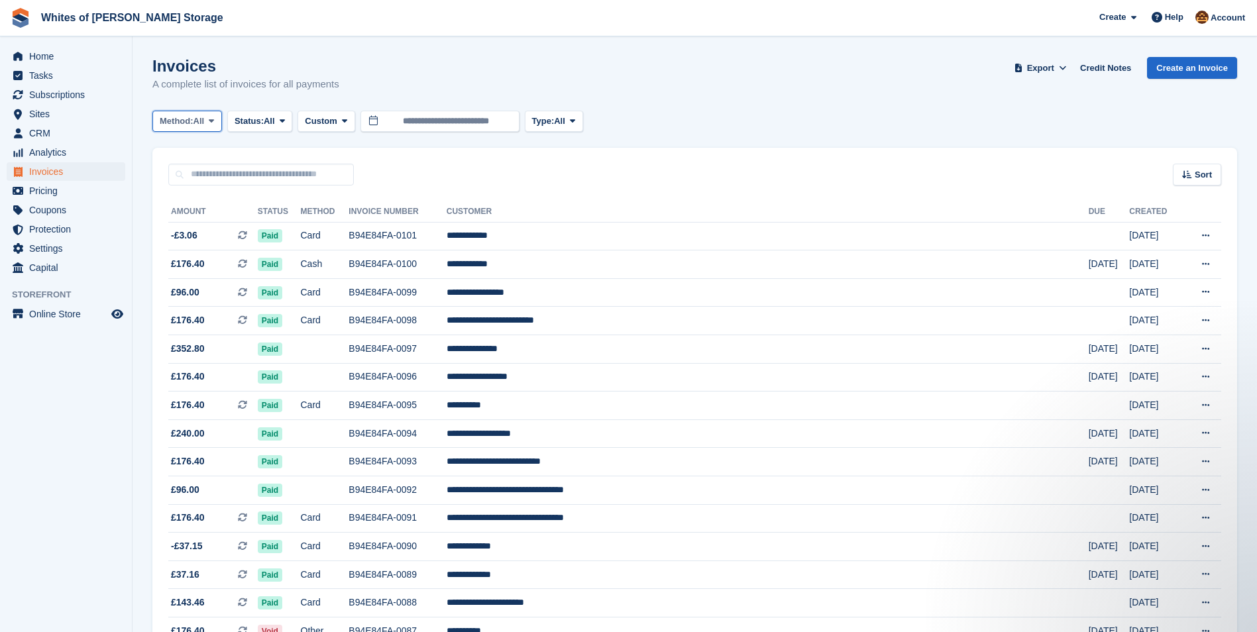
click at [222, 125] on button "Method: All" at bounding box center [187, 122] width 70 height 22
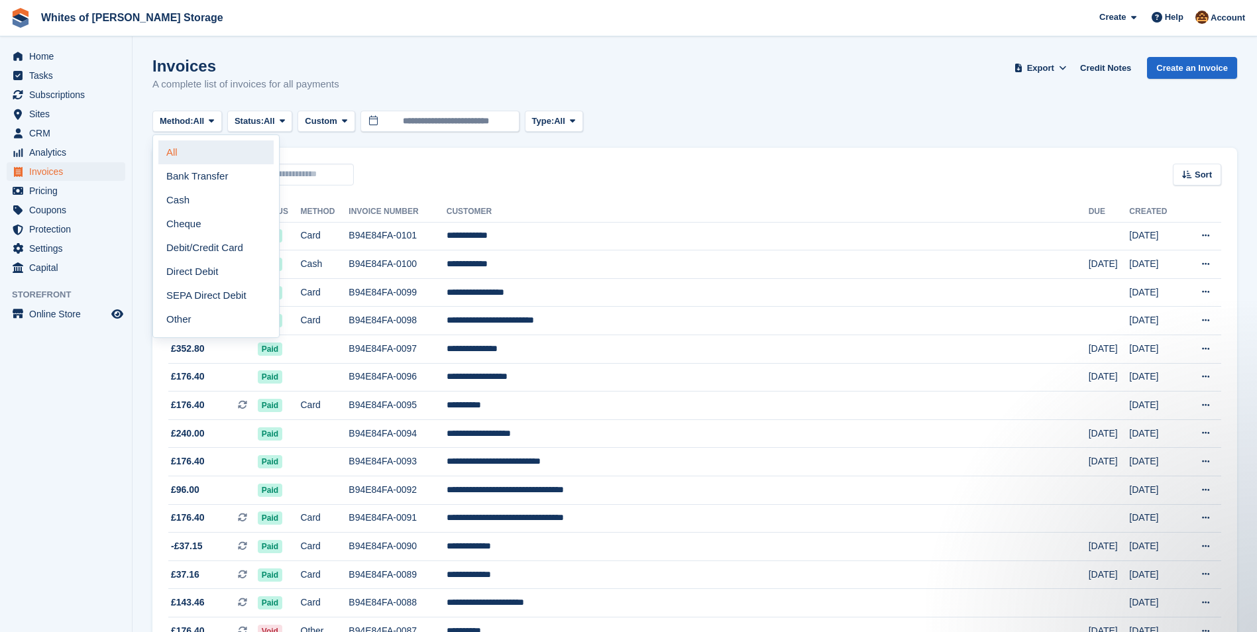
click at [195, 152] on link "All" at bounding box center [215, 152] width 115 height 24
click at [1042, 68] on span "Export" at bounding box center [1040, 68] width 27 height 13
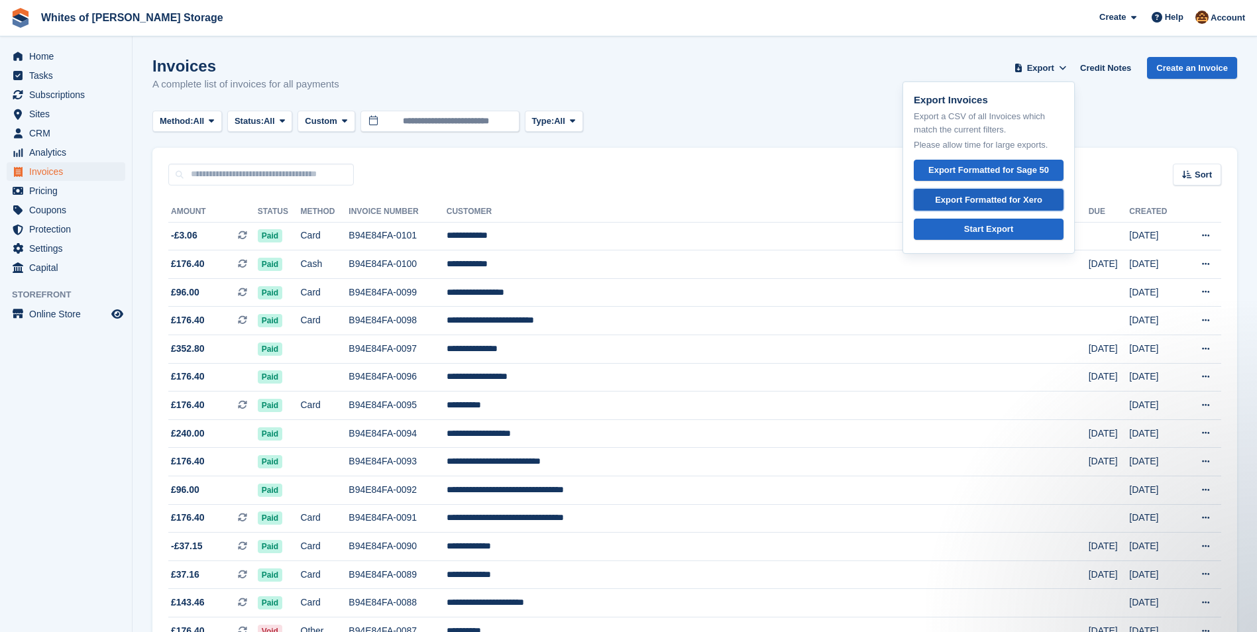
click at [977, 199] on div "Export Formatted for Xero" at bounding box center [988, 199] width 107 height 13
